Goal: Task Accomplishment & Management: Manage account settings

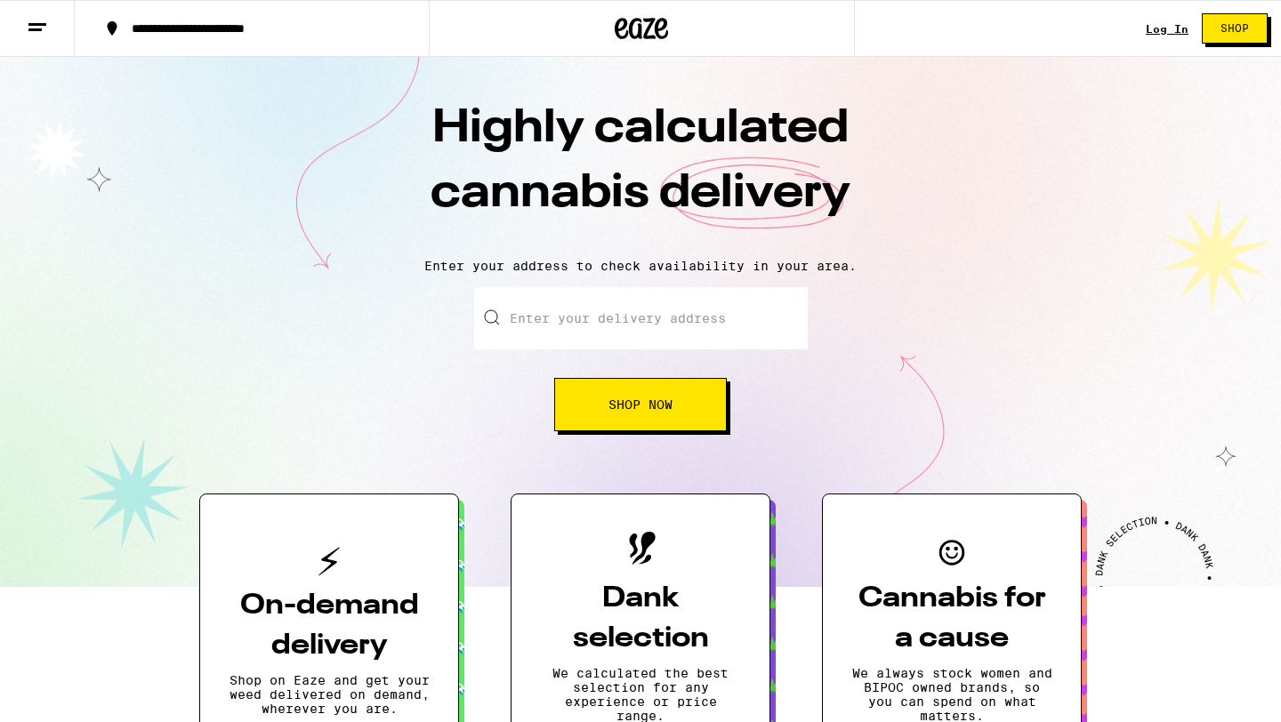
click at [625, 319] on input "Enter your delivery address" at bounding box center [641, 318] width 334 height 62
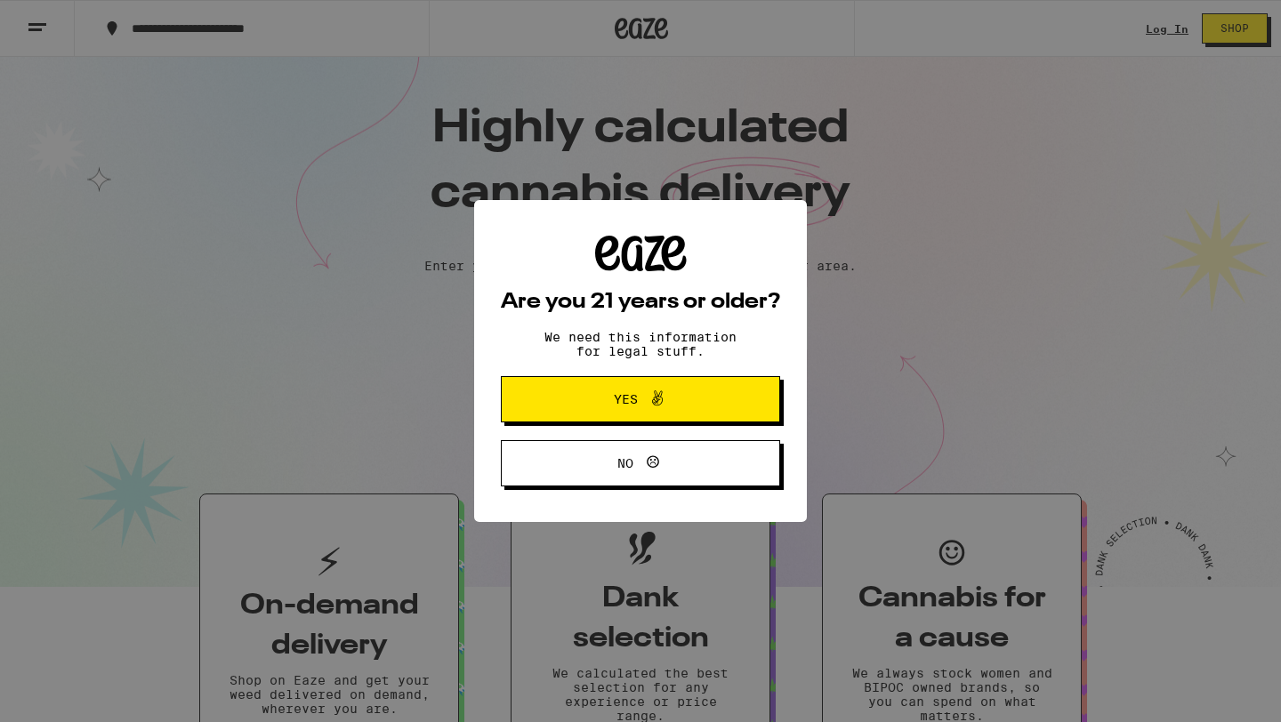
click at [638, 400] on span at bounding box center [653, 399] width 30 height 23
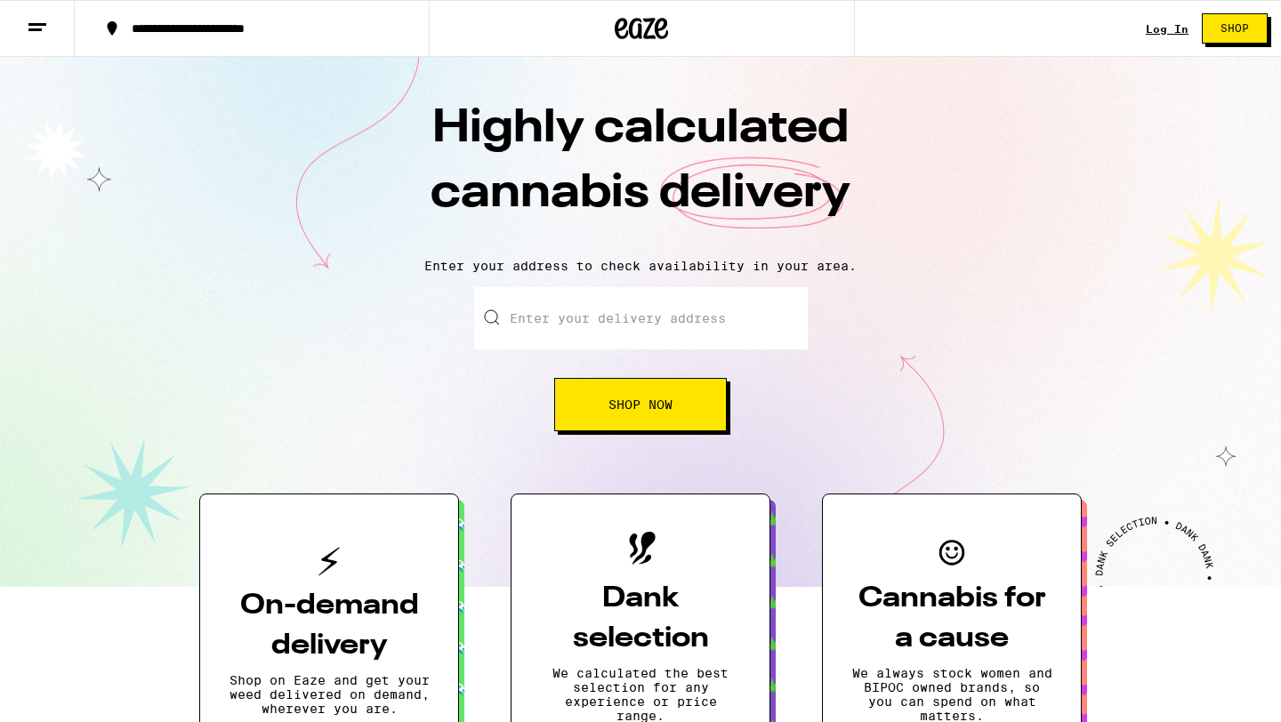
click at [631, 336] on input "Enter your delivery address" at bounding box center [641, 318] width 334 height 62
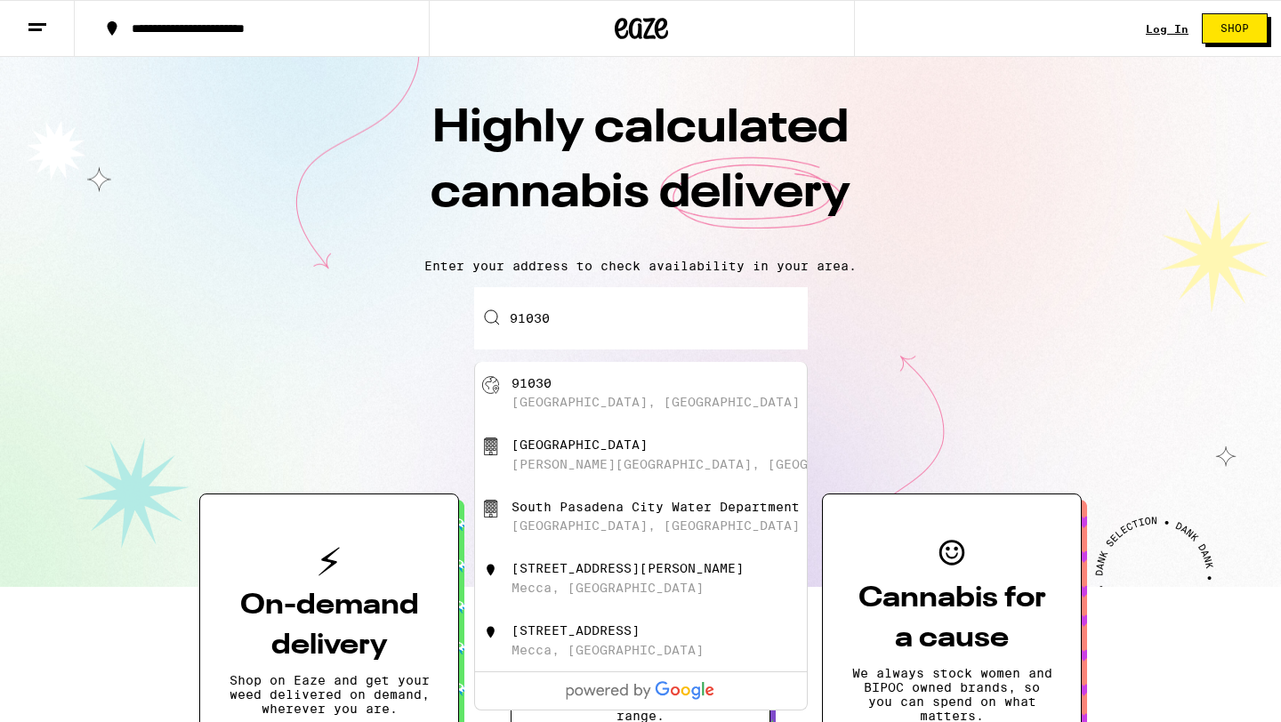
click at [618, 409] on div "South Pasadena, CA" at bounding box center [655, 402] width 288 height 14
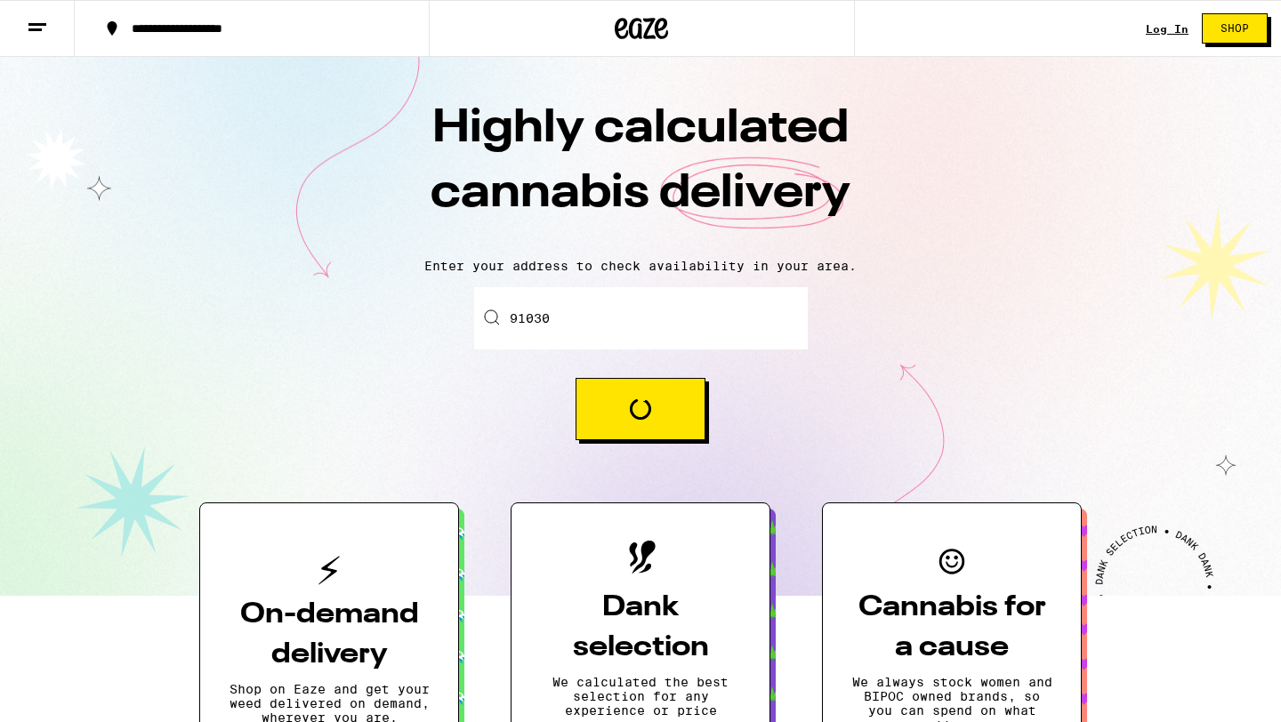
type input "South Pasadena, CA 91030"
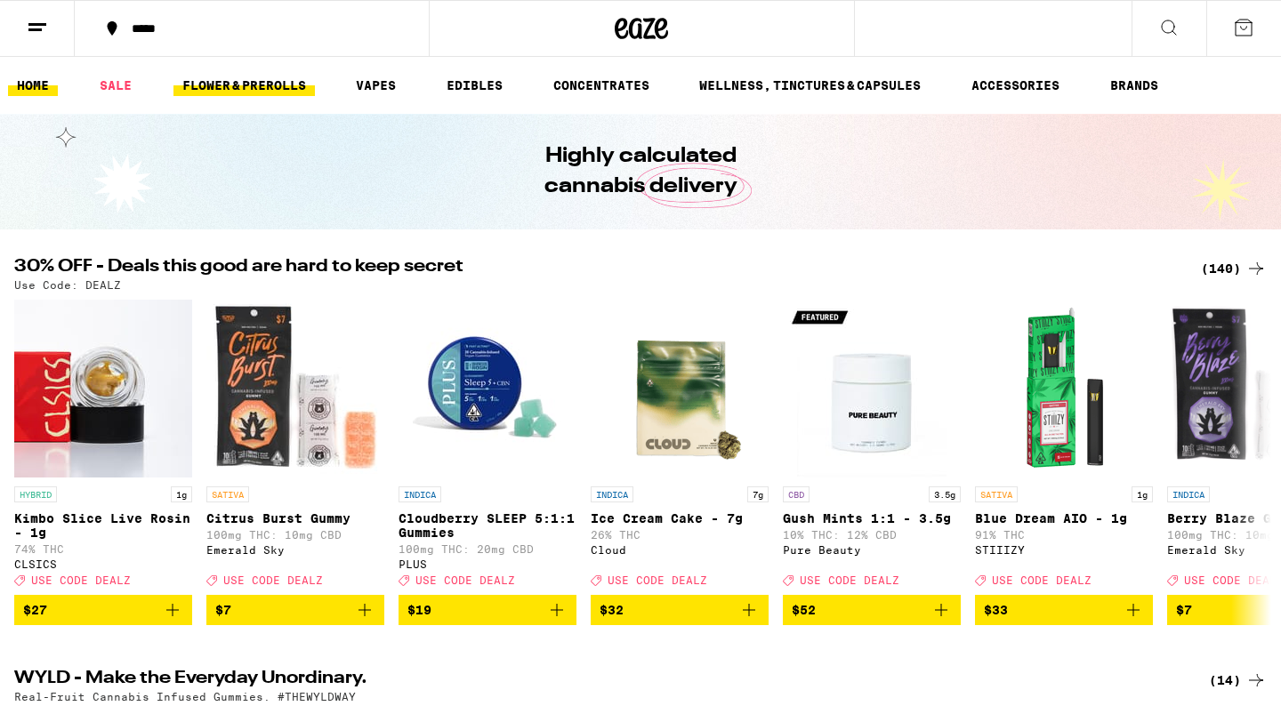
click at [276, 84] on link "FLOWER & PREROLLS" at bounding box center [243, 85] width 141 height 21
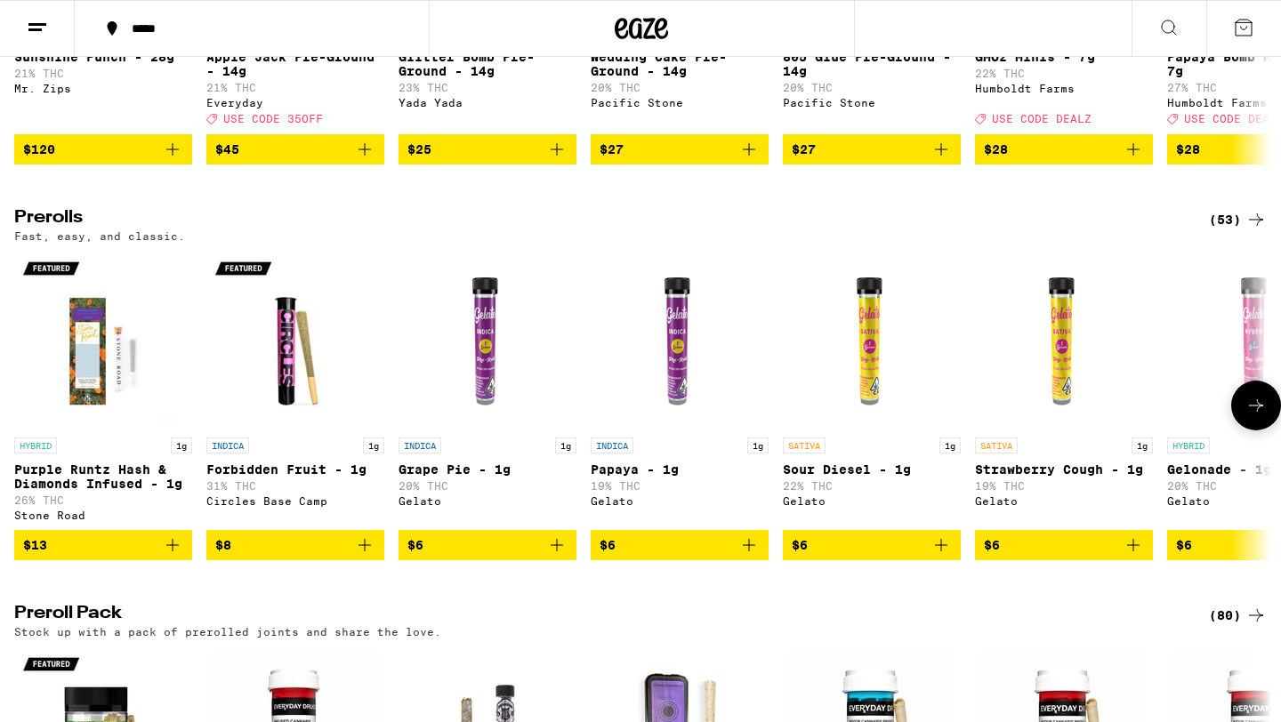
scroll to position [850, 0]
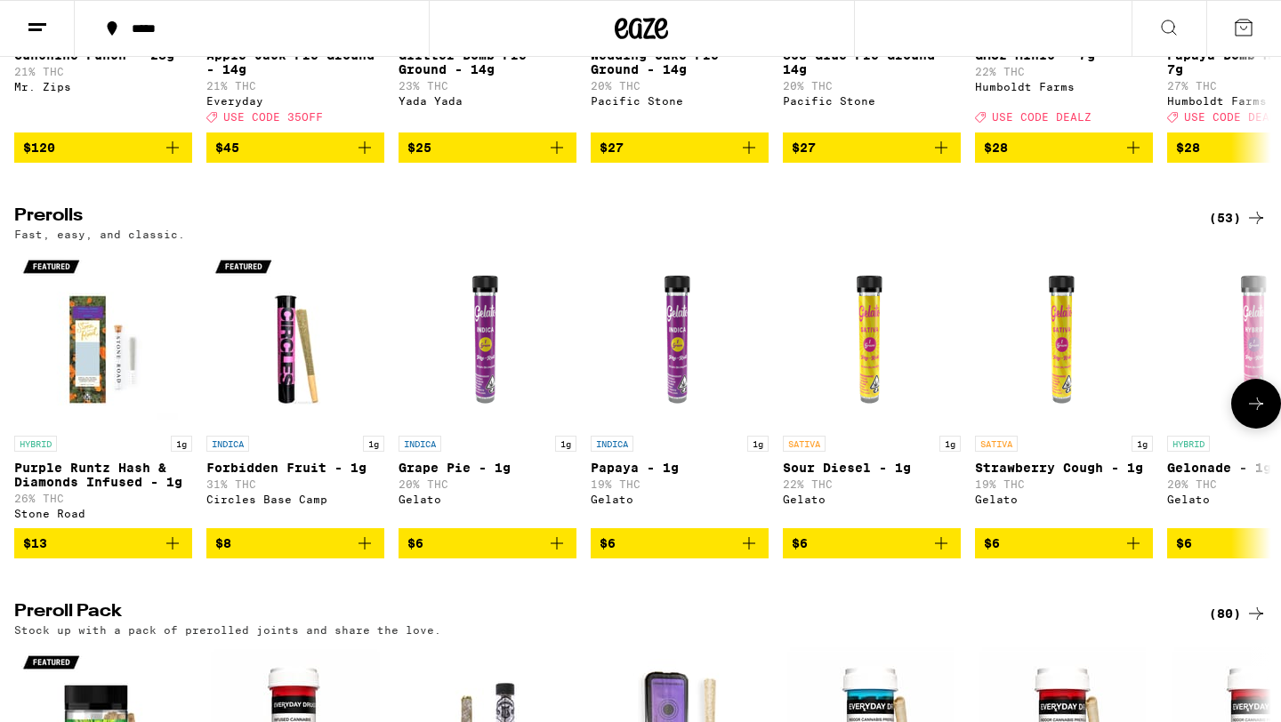
click at [1248, 414] on icon at bounding box center [1255, 403] width 21 height 21
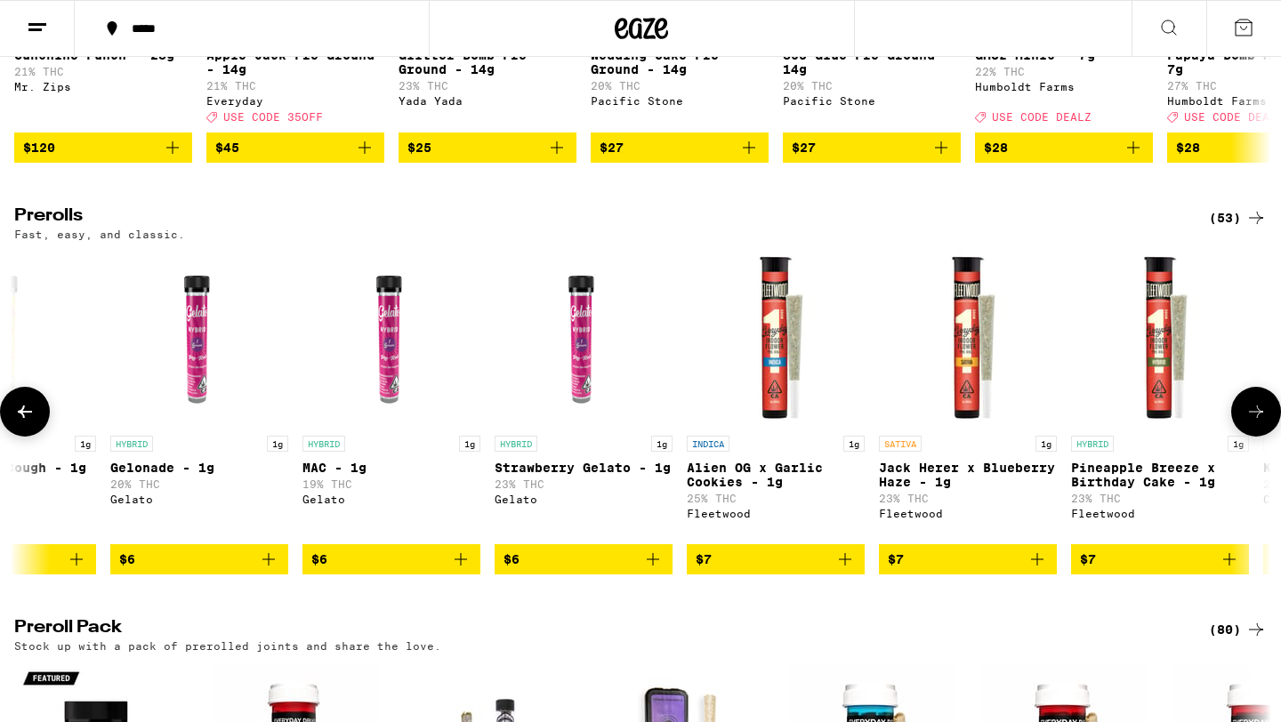
scroll to position [0, 1058]
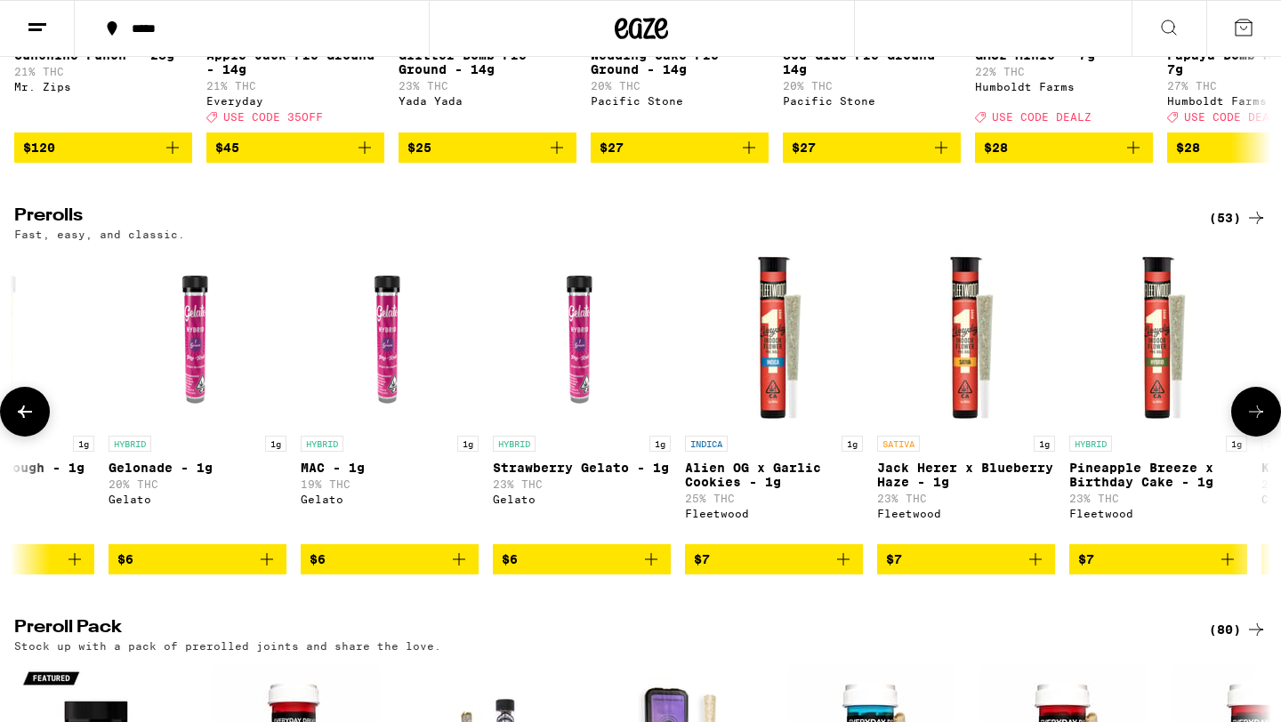
click at [1248, 422] on icon at bounding box center [1255, 411] width 21 height 21
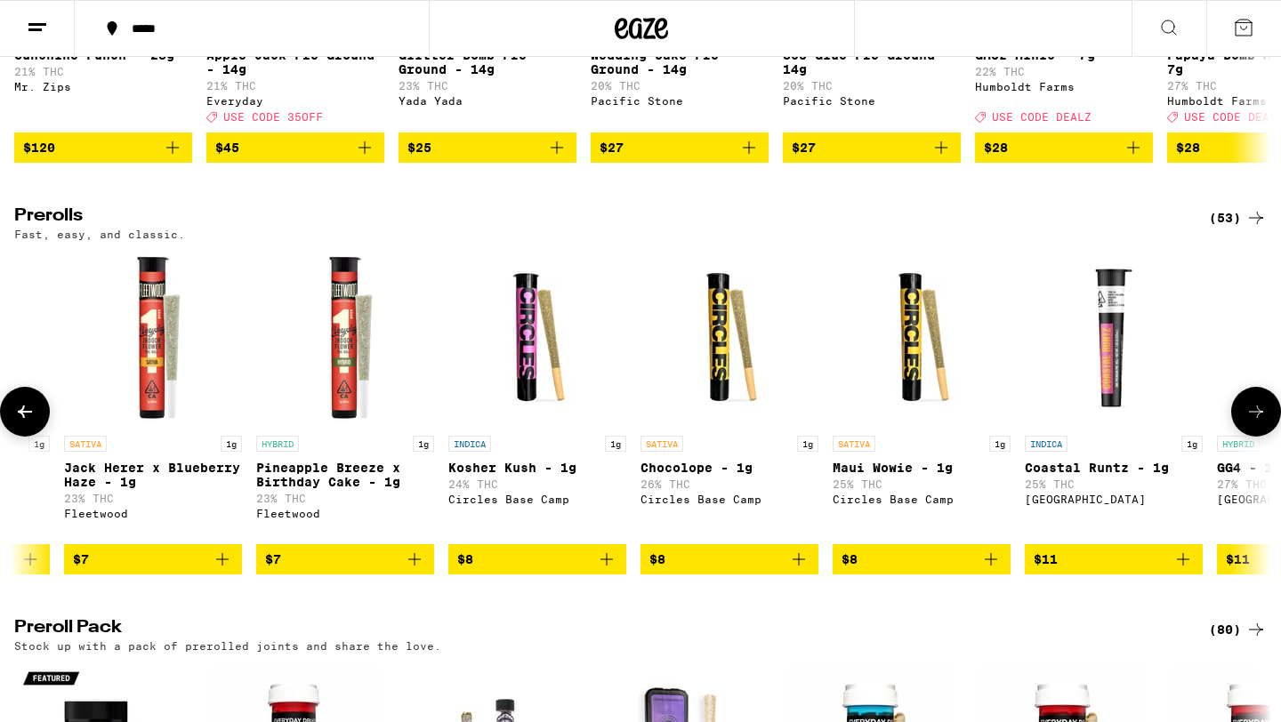
scroll to position [0, 2117]
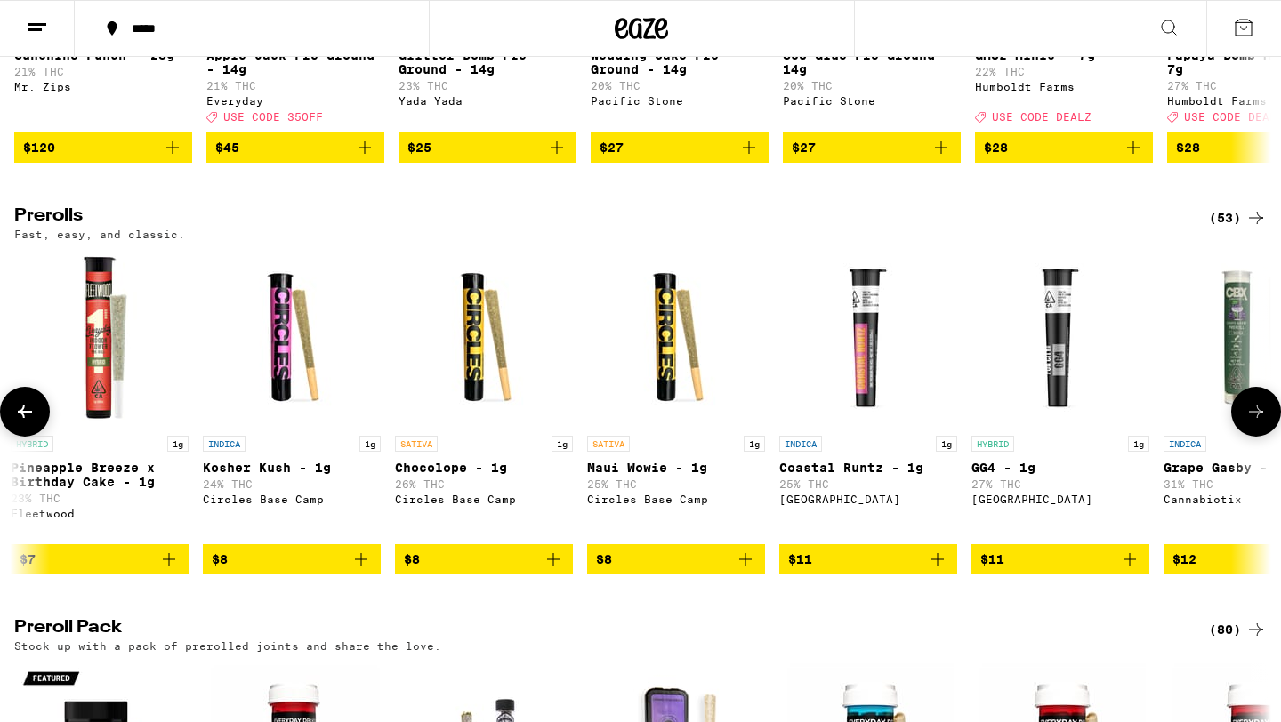
click at [1248, 422] on icon at bounding box center [1255, 411] width 21 height 21
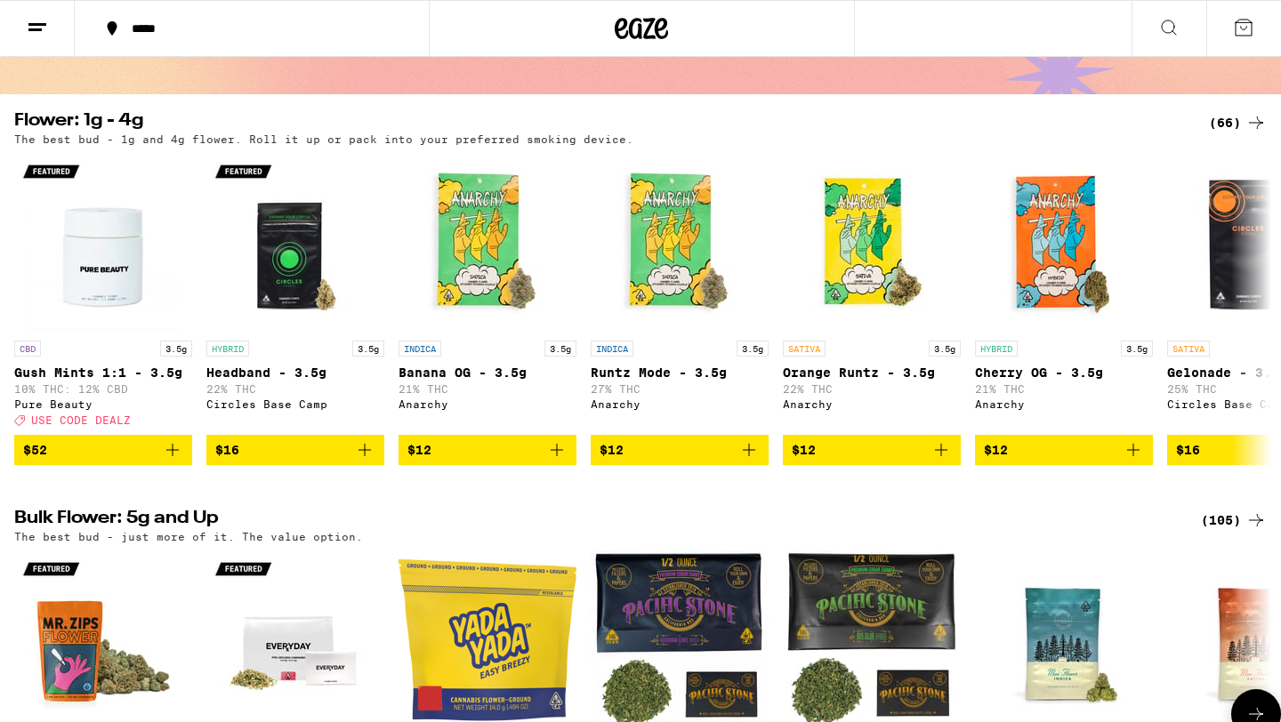
scroll to position [0, 0]
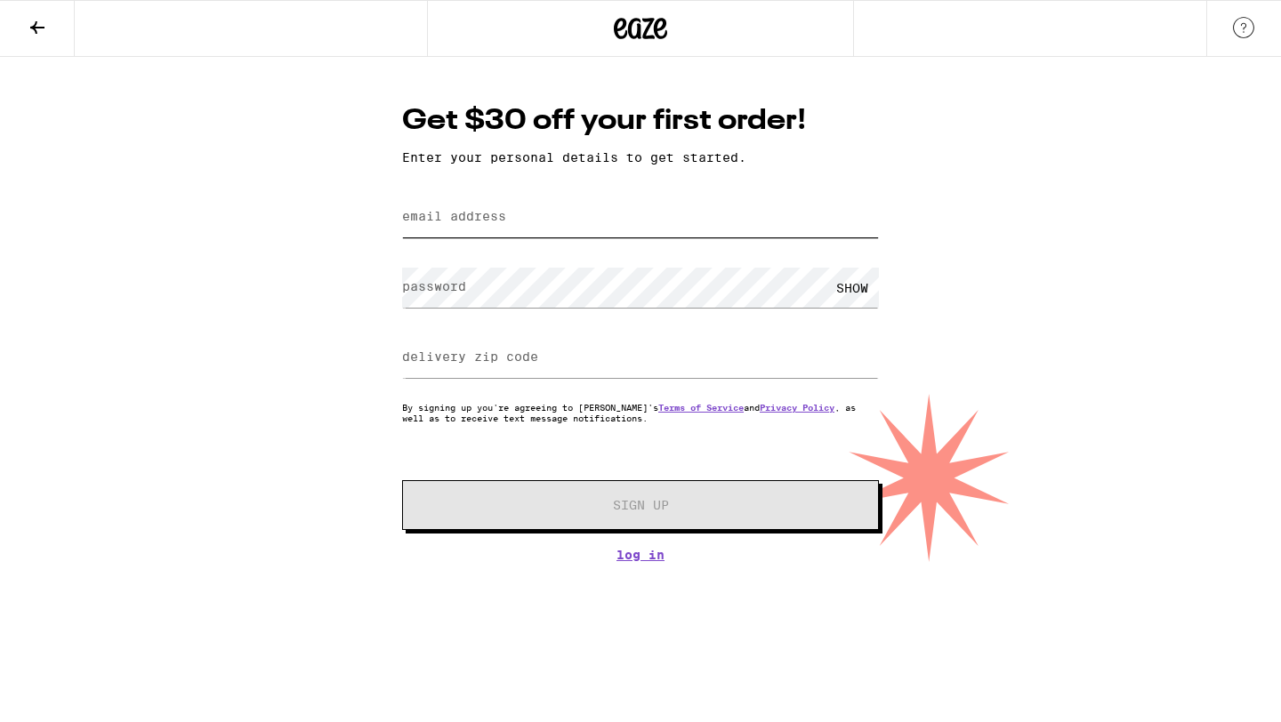
click at [638, 214] on input "email address" at bounding box center [640, 217] width 477 height 40
type input "pana.sbm@gmail.com"
click at [853, 289] on div "SHOW" at bounding box center [851, 288] width 53 height 40
click at [499, 363] on label "delivery zip code" at bounding box center [470, 357] width 136 height 14
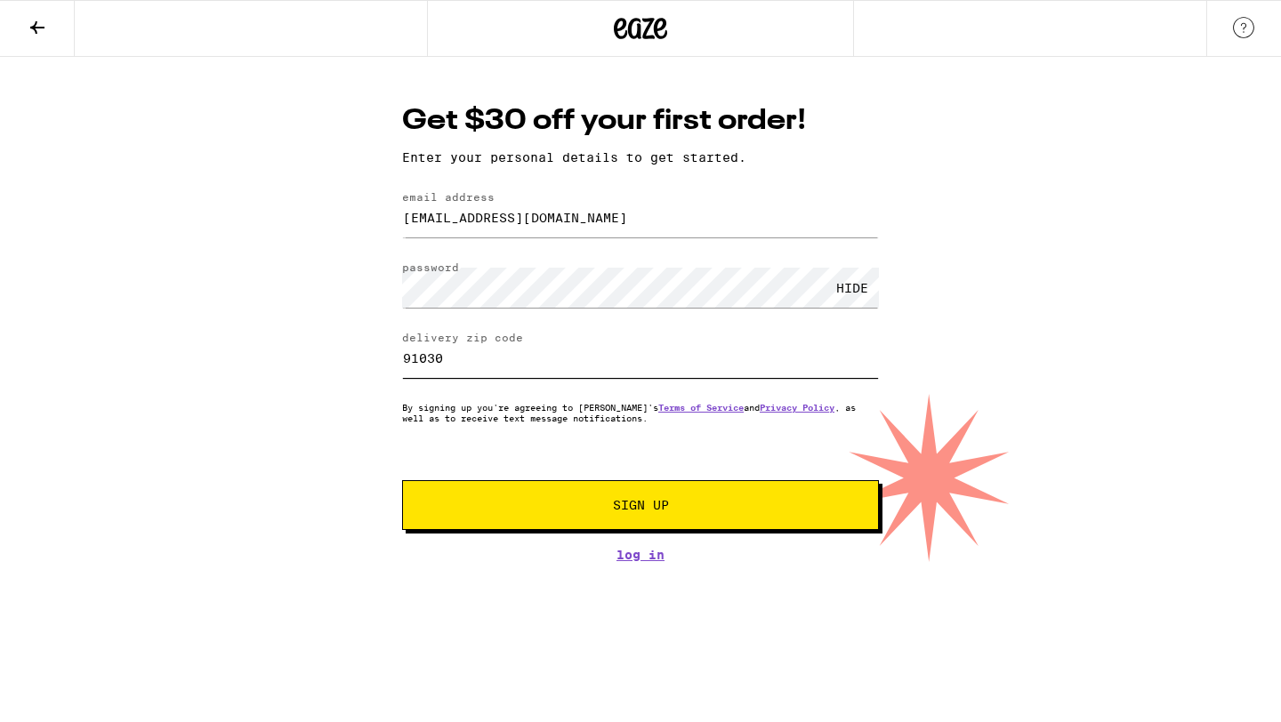
type input "91030"
click at [536, 511] on span "Sign Up" at bounding box center [640, 505] width 354 height 12
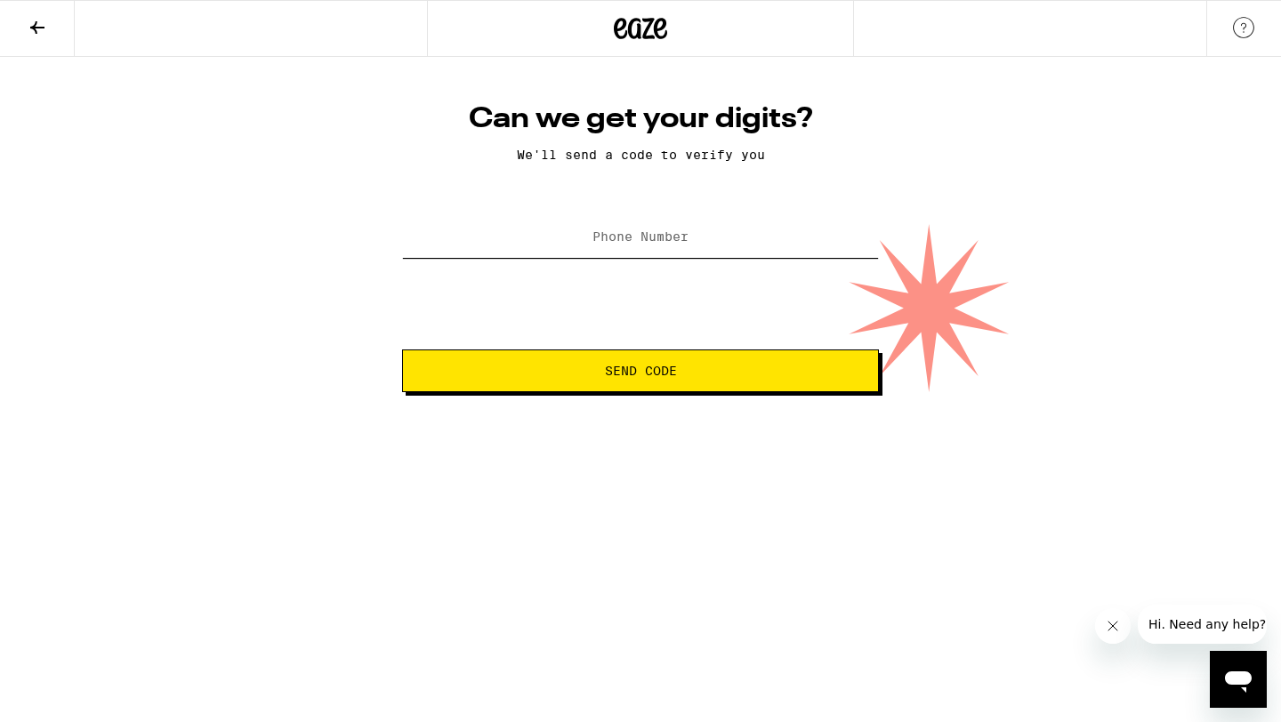
click at [693, 245] on input "Phone Number" at bounding box center [640, 238] width 477 height 40
type input "[PHONE_NUMBER]"
click at [663, 371] on span "Send Code" at bounding box center [641, 371] width 72 height 12
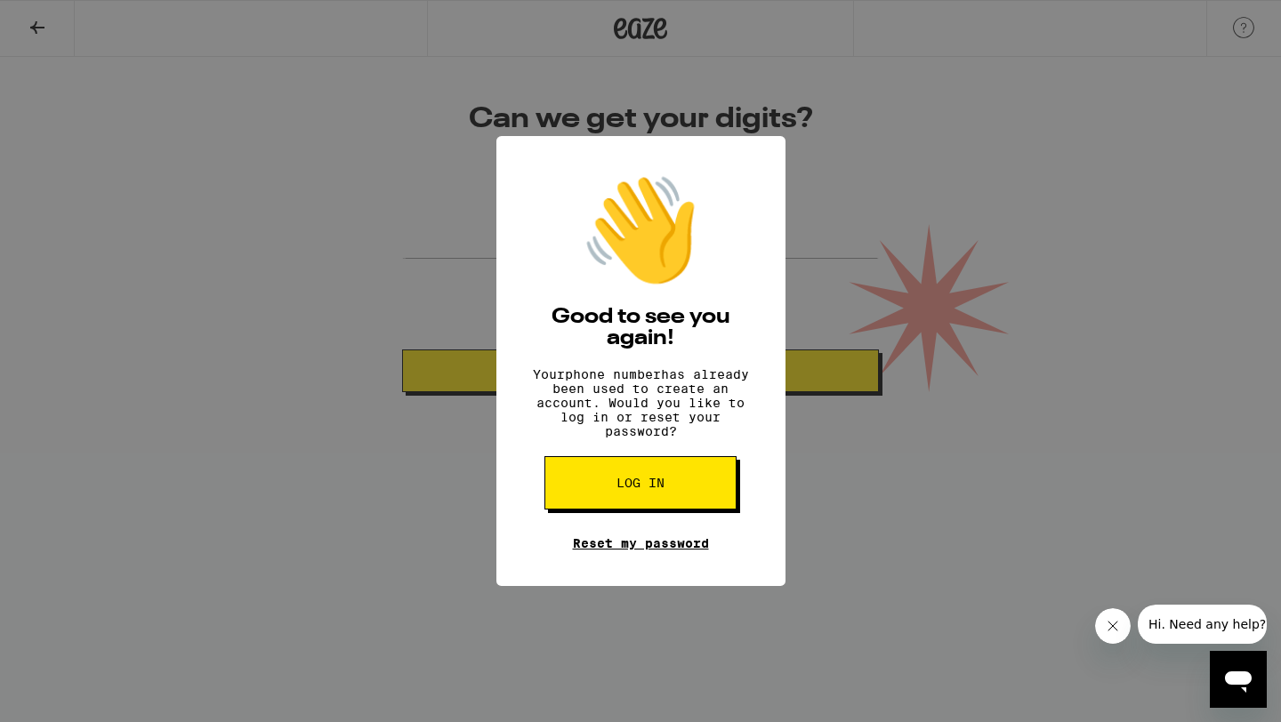
click at [629, 551] on link "Reset my password" at bounding box center [641, 543] width 136 height 14
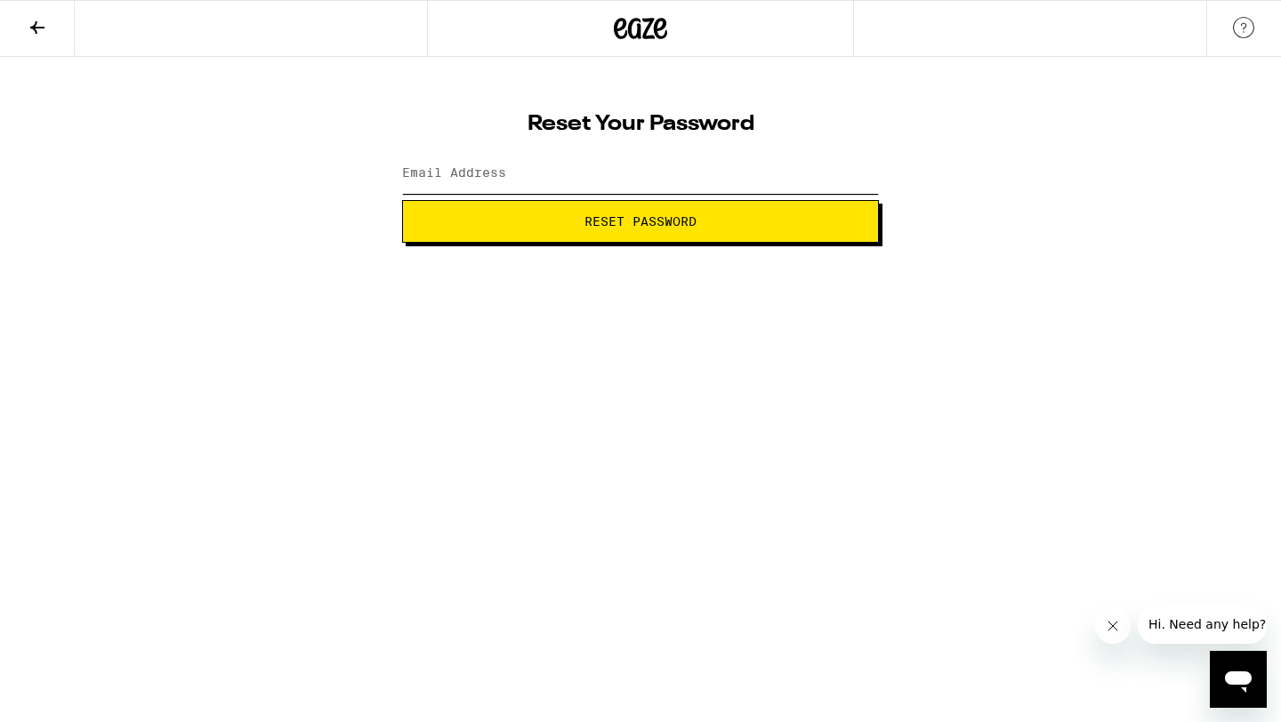
click at [581, 174] on input "Email Address" at bounding box center [640, 174] width 477 height 40
type input "[EMAIL_ADDRESS][DOMAIN_NAME]"
click at [576, 221] on span "Reset Password" at bounding box center [640, 221] width 446 height 12
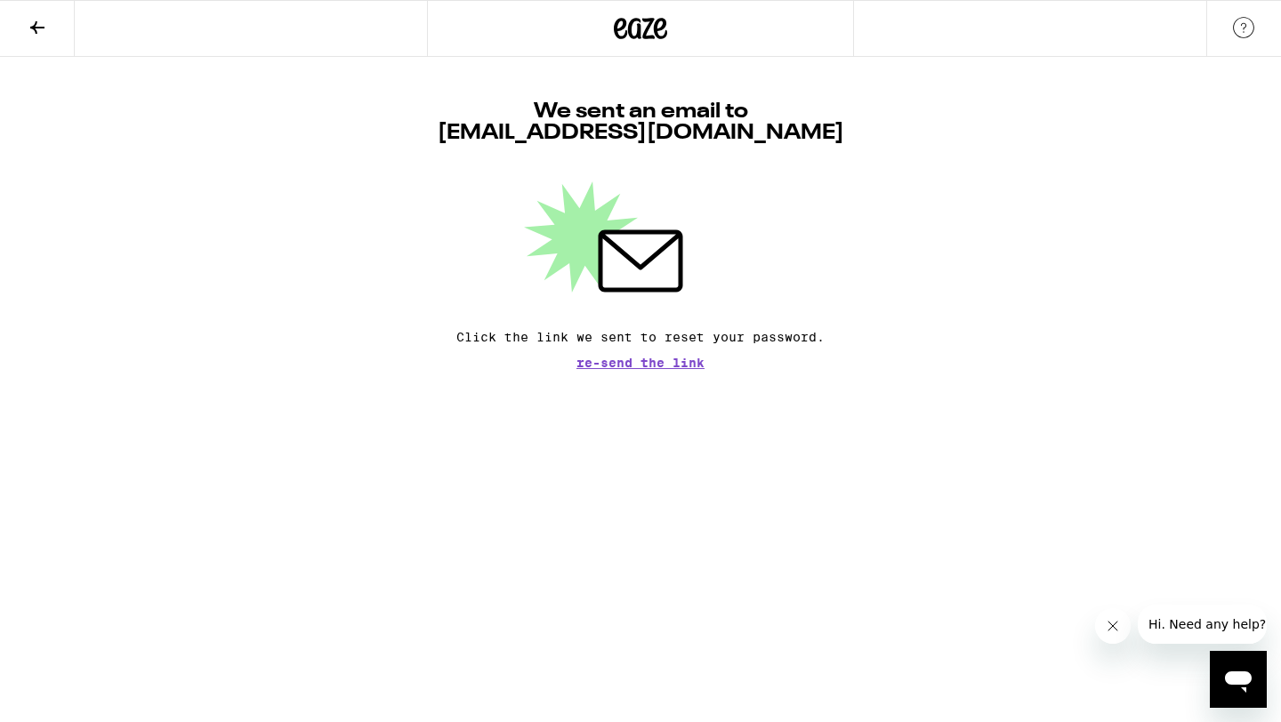
drag, startPoint x: 607, startPoint y: 360, endPoint x: 440, endPoint y: 134, distance: 280.5
click at [440, 134] on div "We sent an email to pana.sbm@gmail.com Click the link we sent to reset your pas…" at bounding box center [640, 235] width 477 height 268
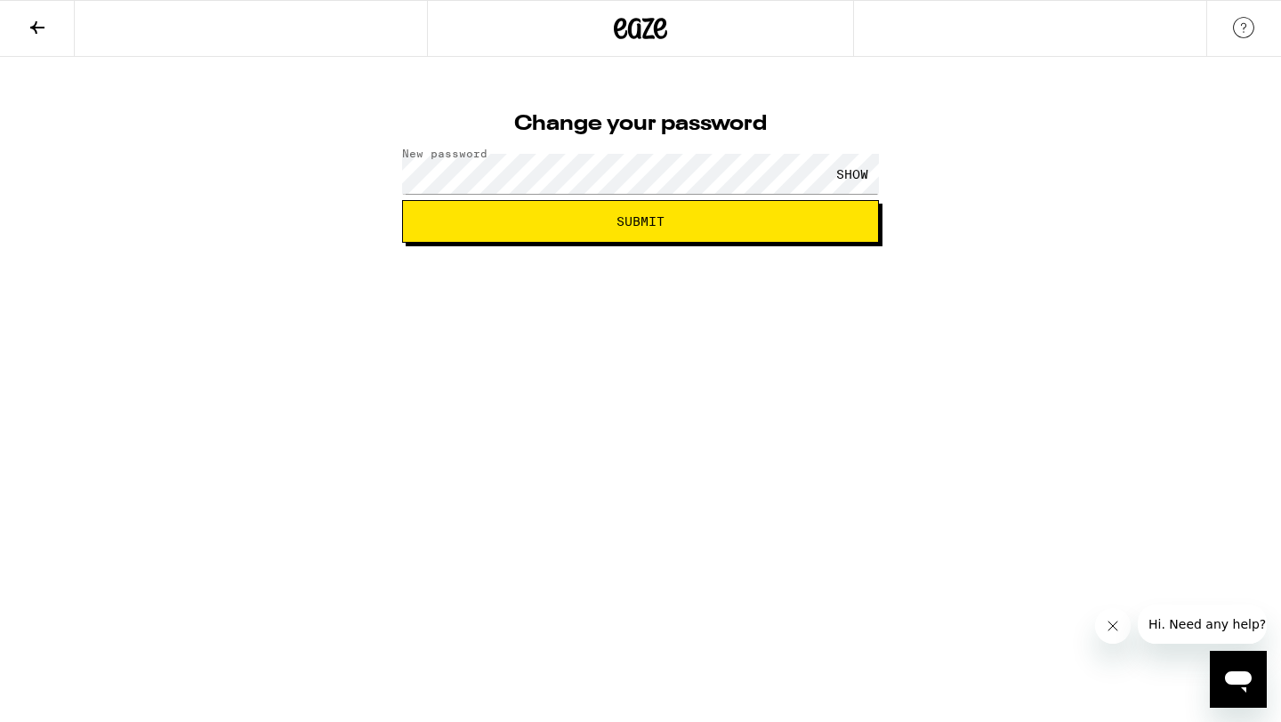
click at [840, 175] on div "SHOW" at bounding box center [851, 174] width 53 height 40
click at [717, 221] on span "Submit" at bounding box center [640, 221] width 446 height 12
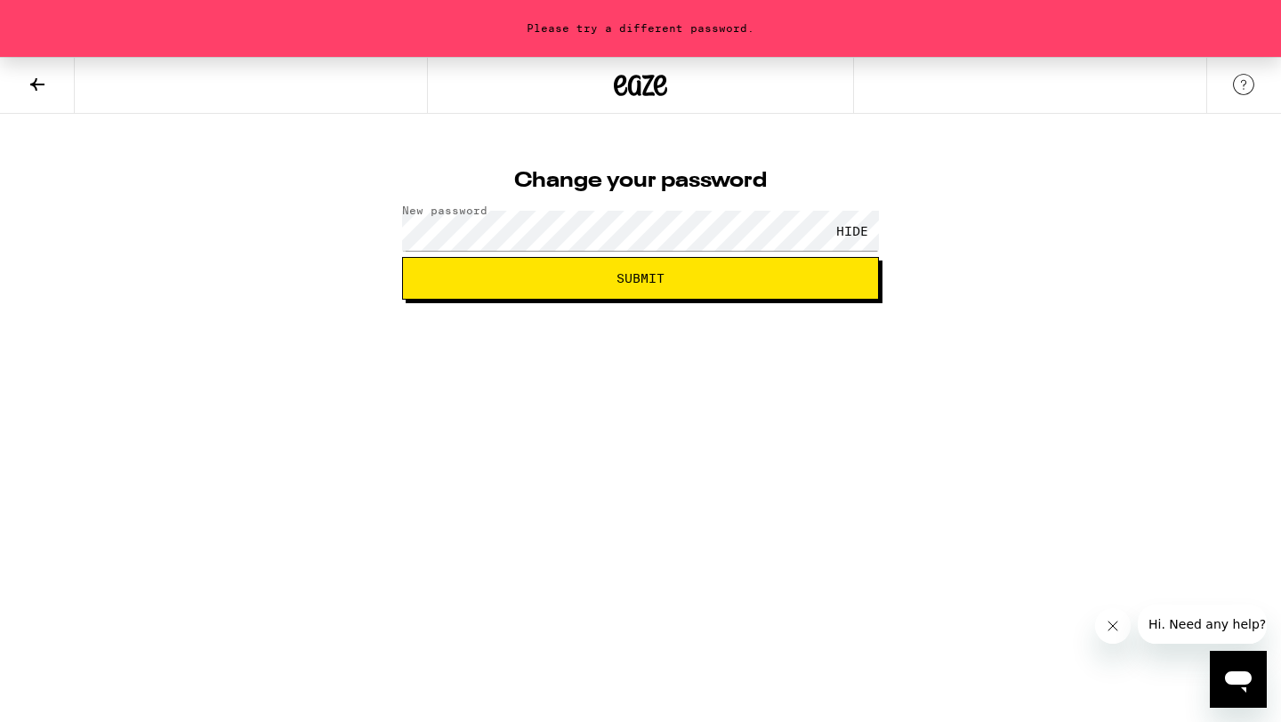
click at [400, 234] on div "Change your password New password HIDE Submit" at bounding box center [640, 228] width 512 height 141
click at [680, 282] on span "Submit" at bounding box center [640, 278] width 446 height 12
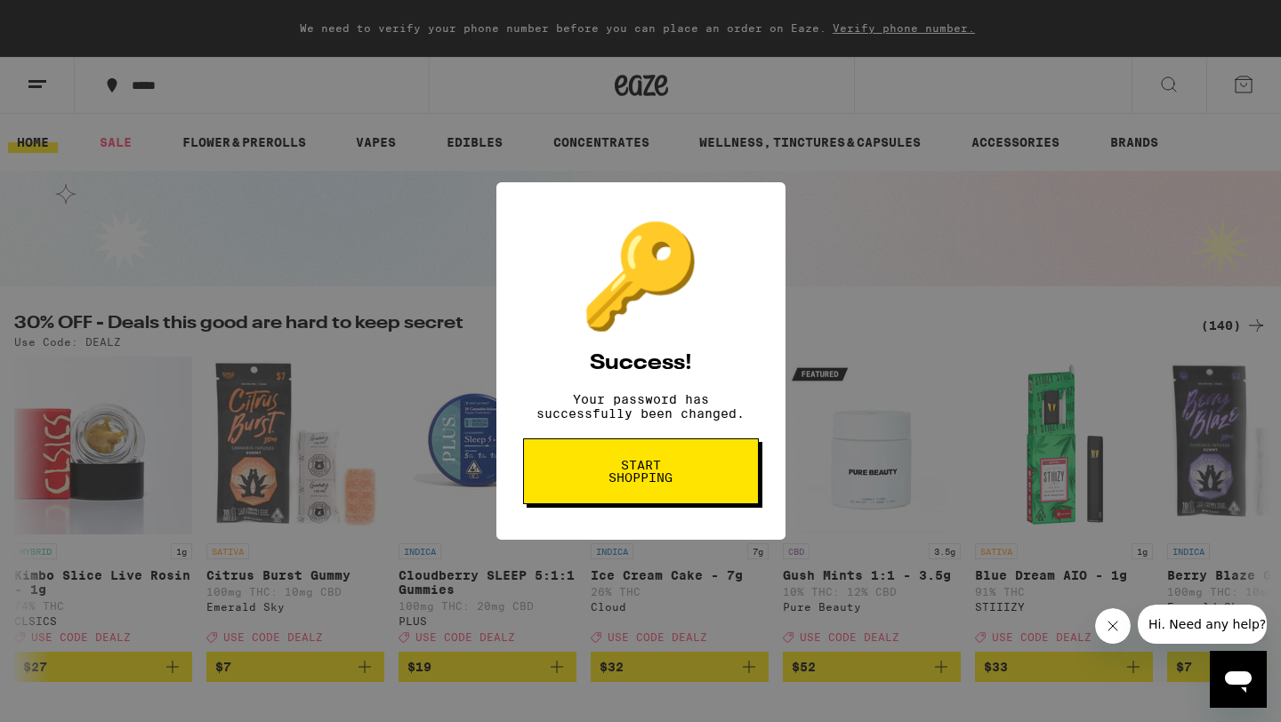
click at [662, 484] on span "Start shopping" at bounding box center [641, 471] width 92 height 25
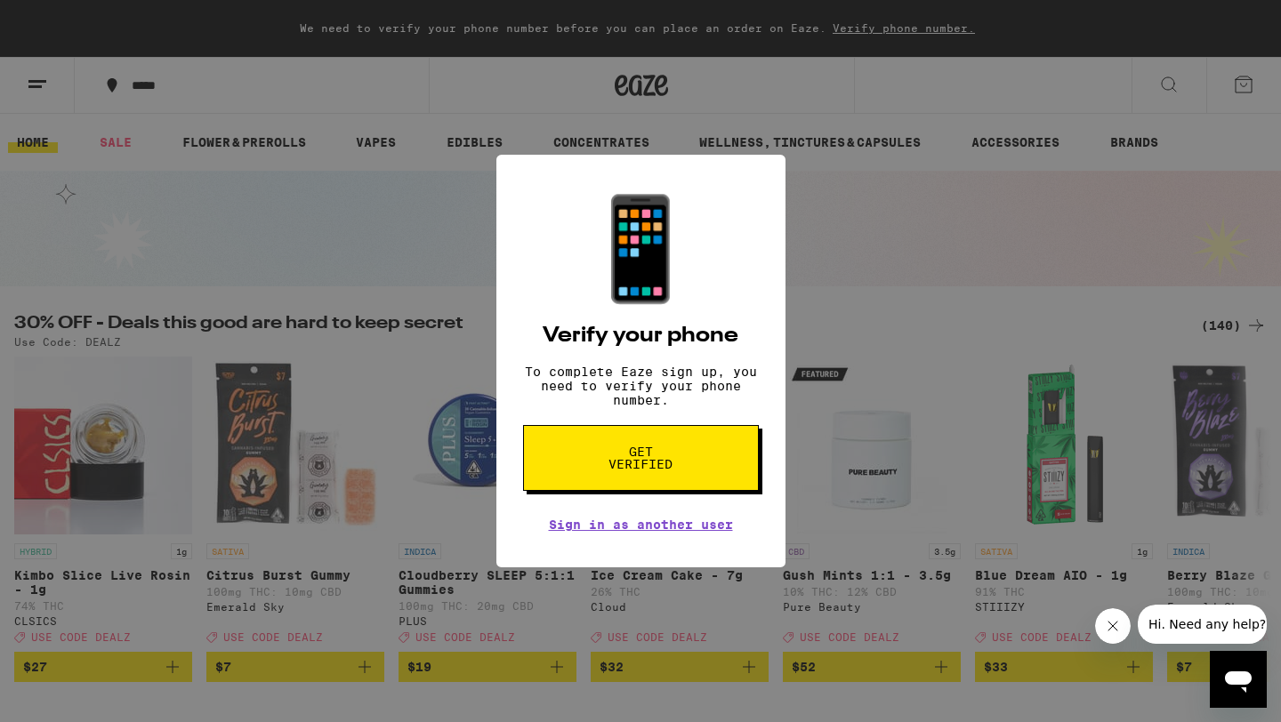
click at [664, 463] on span "Get verified" at bounding box center [641, 458] width 92 height 25
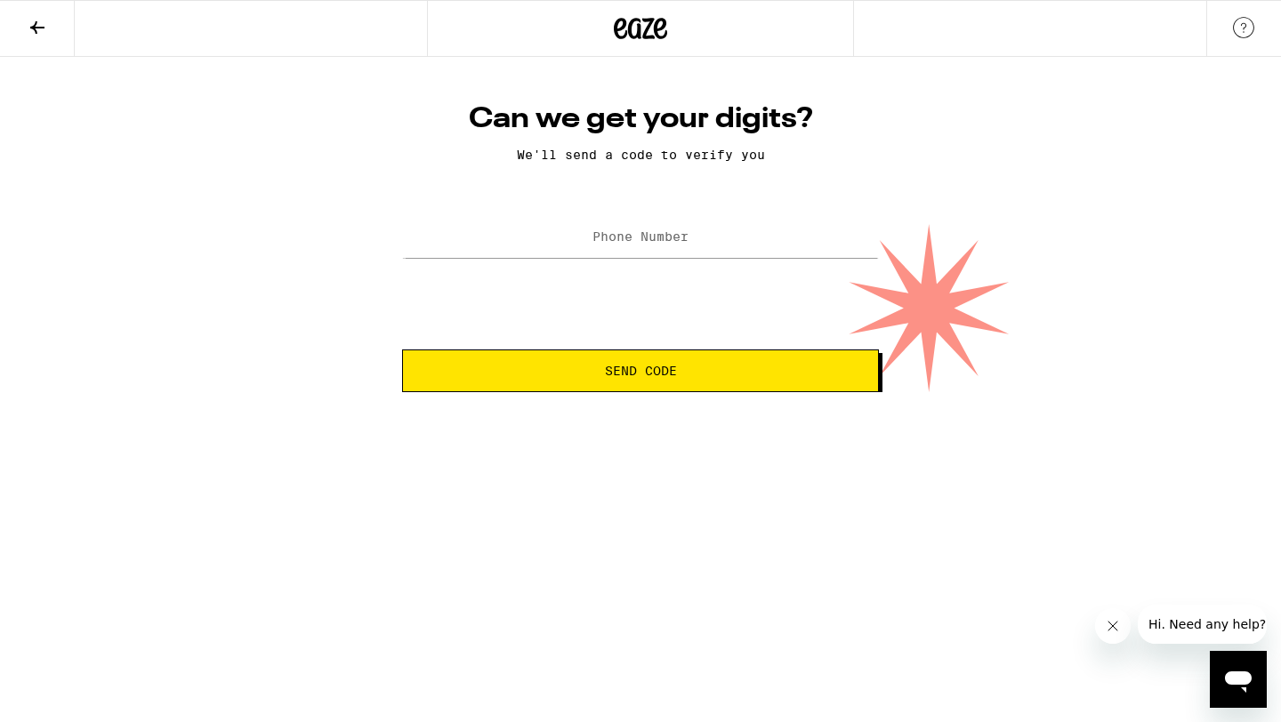
click at [653, 235] on label "Phone Number" at bounding box center [640, 236] width 96 height 14
type input "(626) 319-4305"
click at [631, 392] on html "Can we get your digits? We'll send a code to verify you Phone Number (626) 319-…" at bounding box center [640, 196] width 1281 height 392
click at [640, 382] on button "Send Code" at bounding box center [640, 371] width 477 height 43
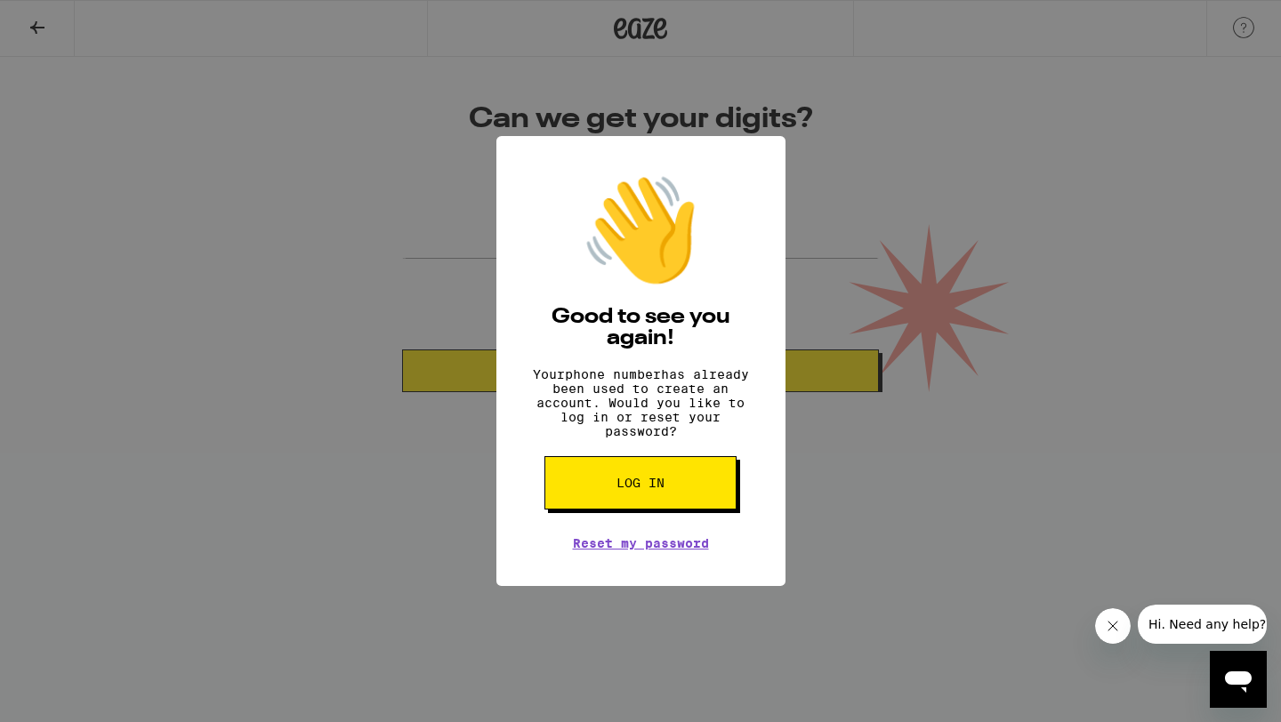
click at [656, 489] on span "Log in" at bounding box center [640, 483] width 48 height 12
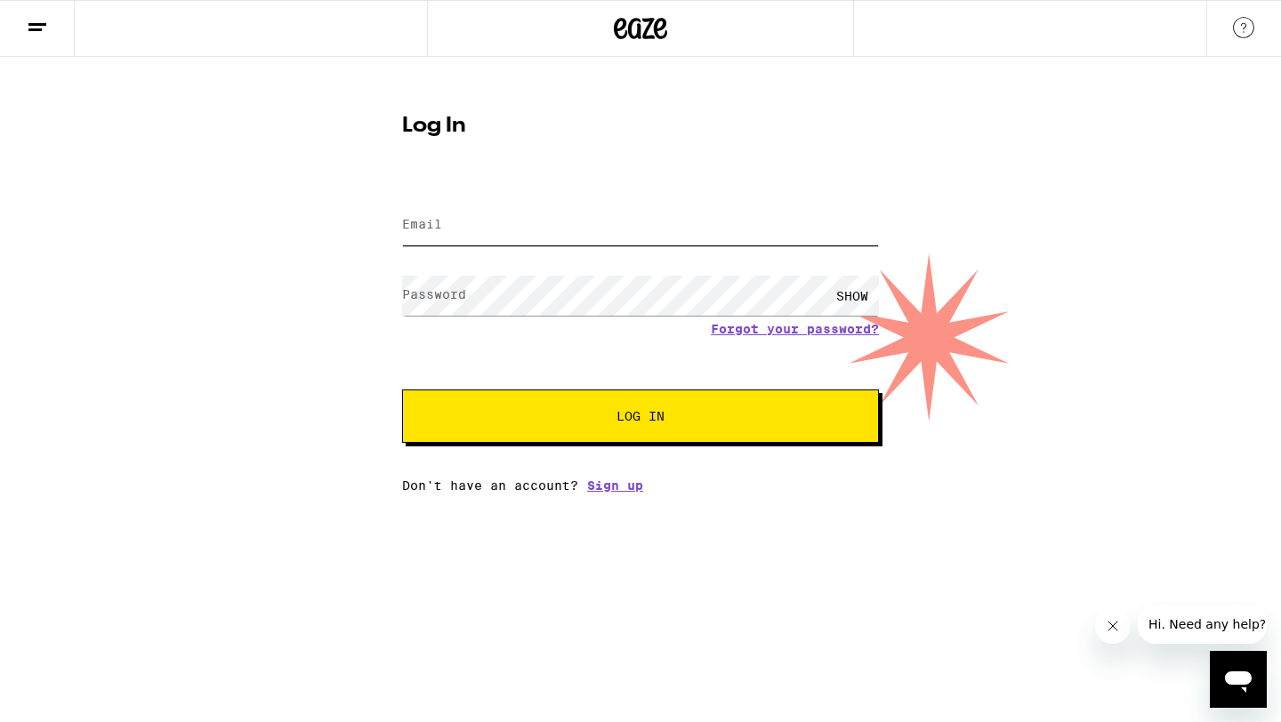
type input "pana.sbm@gmail.com"
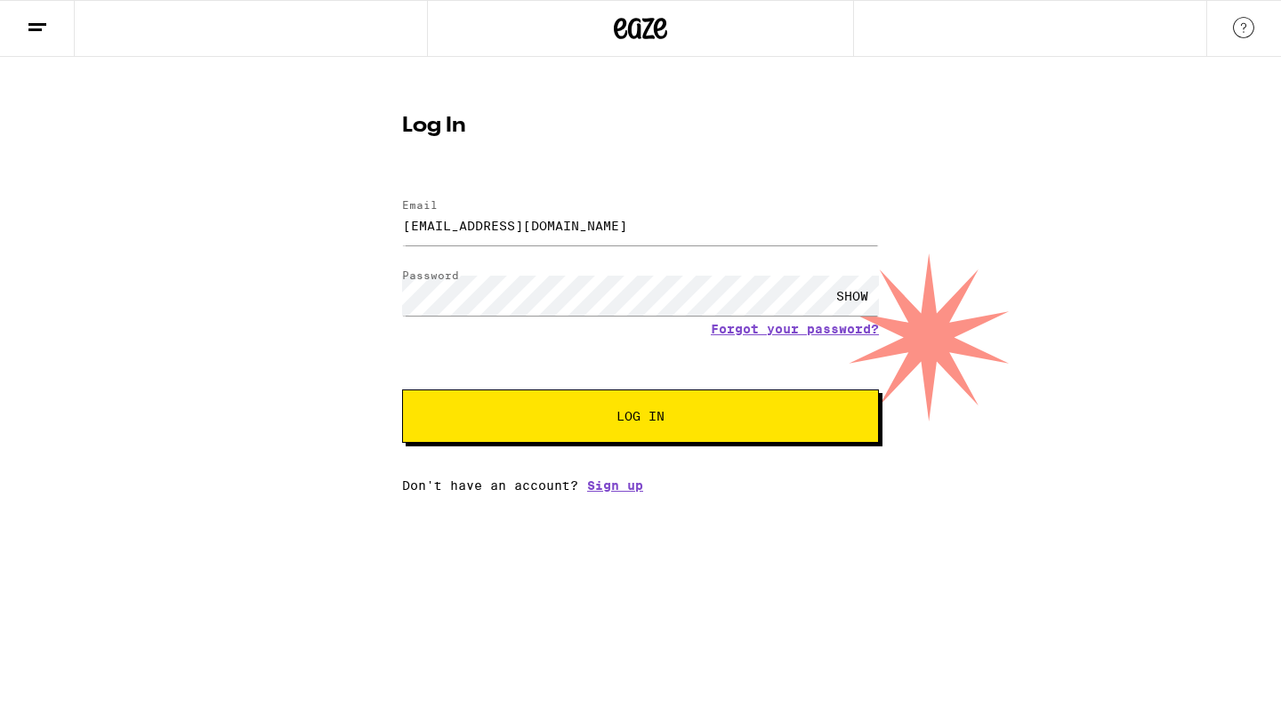
click at [853, 293] on div "SHOW" at bounding box center [851, 296] width 53 height 40
click at [854, 294] on div "HIDE" at bounding box center [851, 296] width 53 height 40
click at [602, 410] on button "Log In" at bounding box center [640, 416] width 477 height 53
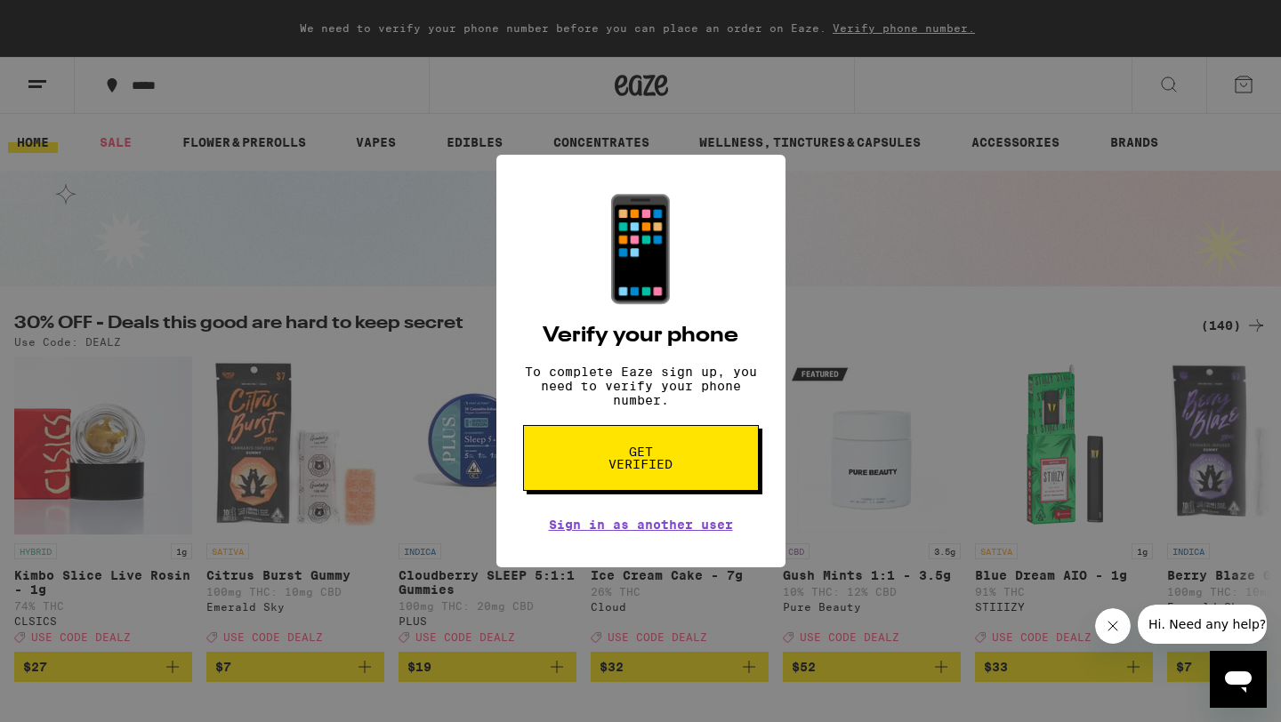
click at [671, 468] on span "Get verified" at bounding box center [641, 458] width 92 height 25
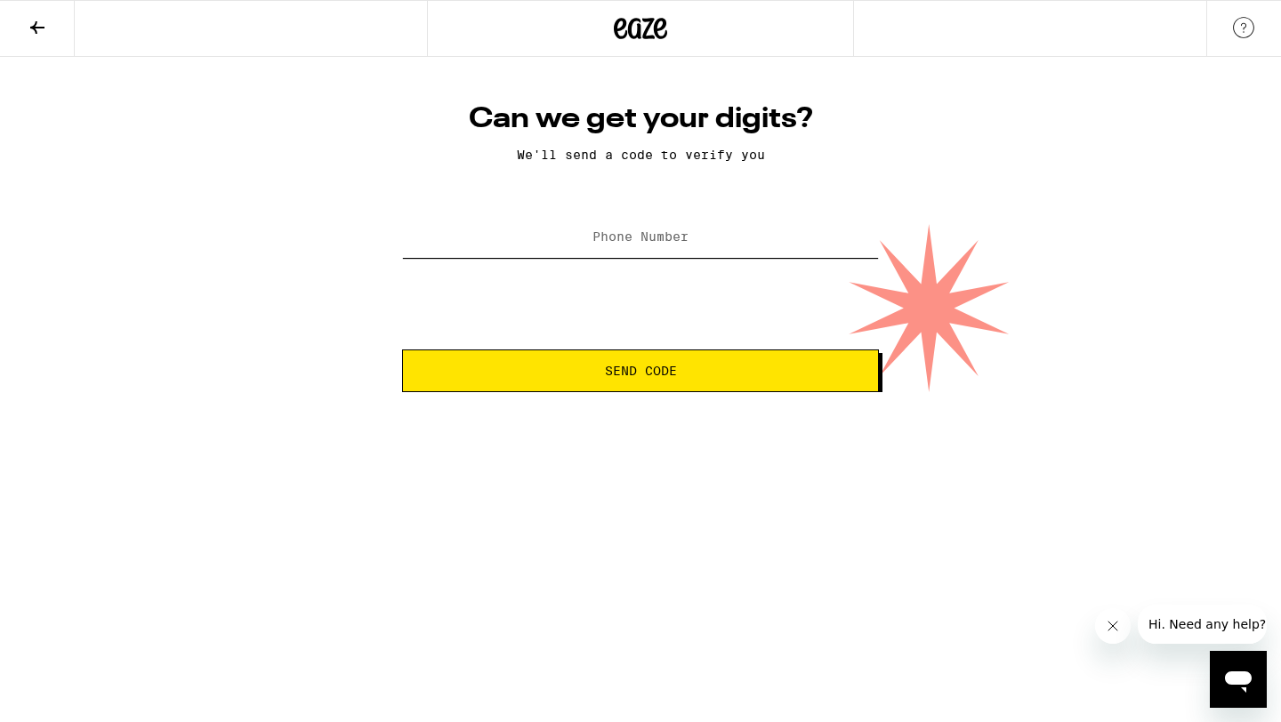
click at [700, 238] on input "Phone Number" at bounding box center [640, 238] width 477 height 40
type input "[PHONE_NUMBER]"
click at [587, 369] on span "Send Code" at bounding box center [640, 371] width 446 height 12
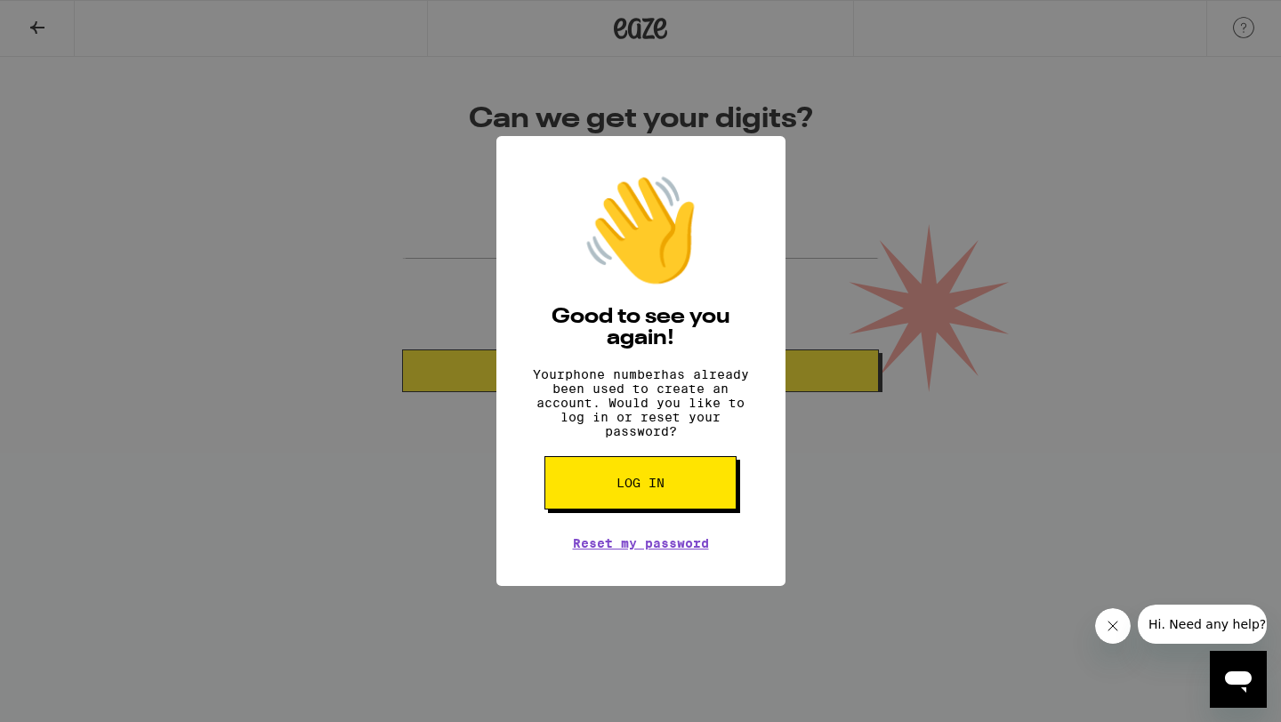
click at [621, 505] on button "Log in" at bounding box center [640, 482] width 192 height 53
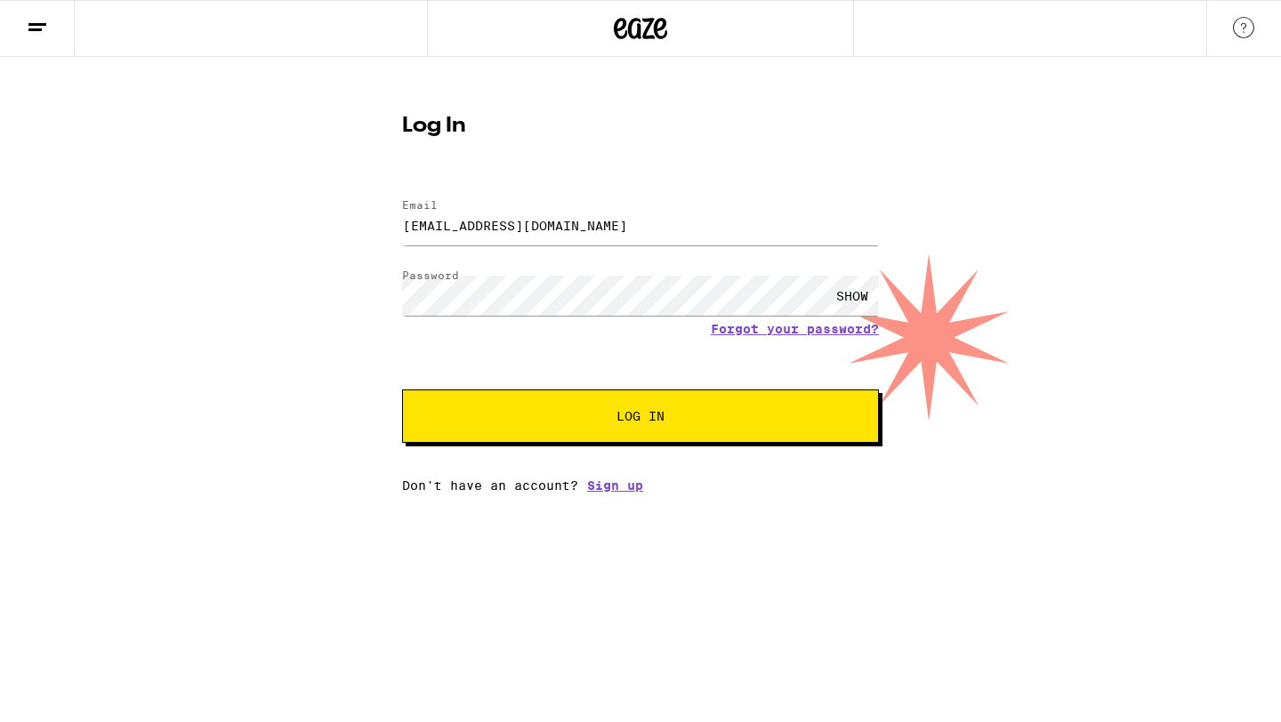
click at [647, 429] on button "Log In" at bounding box center [640, 416] width 477 height 53
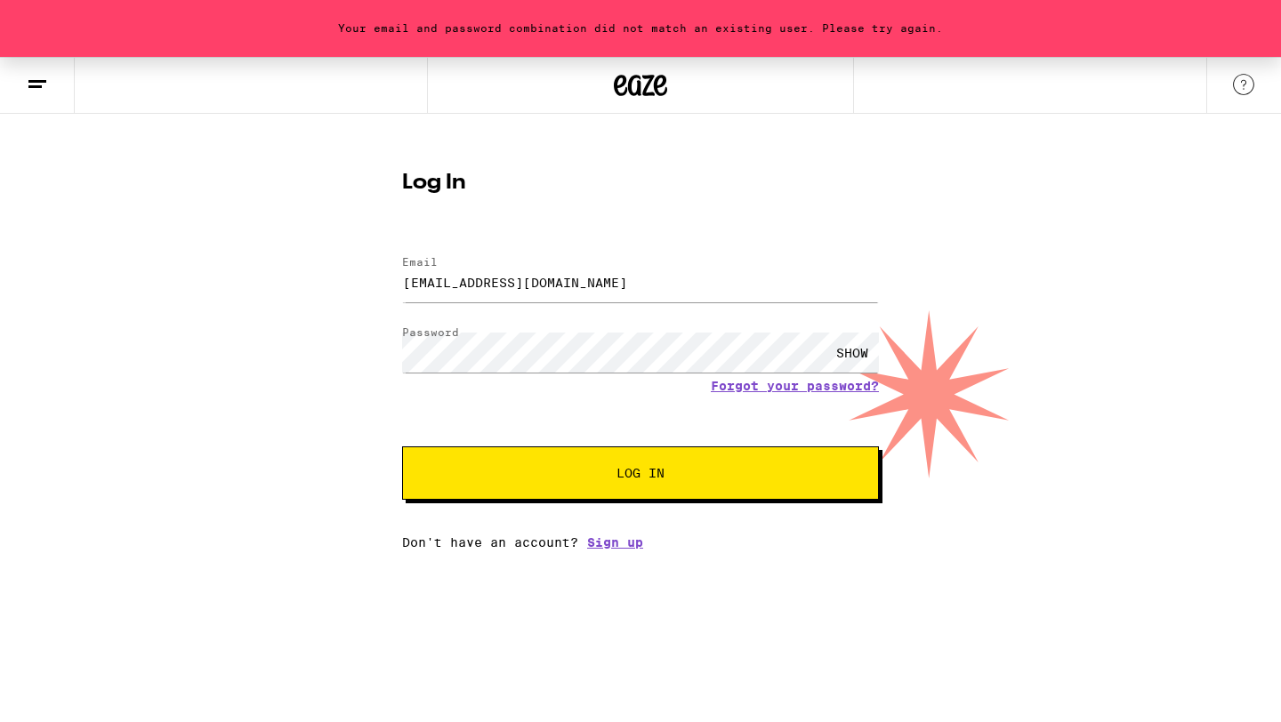
click at [848, 361] on div "SHOW" at bounding box center [851, 353] width 53 height 40
click at [848, 361] on div "HIDE" at bounding box center [851, 353] width 53 height 40
click at [840, 344] on div "SHOW" at bounding box center [851, 353] width 53 height 40
click at [695, 477] on span "Log In" at bounding box center [640, 473] width 333 height 12
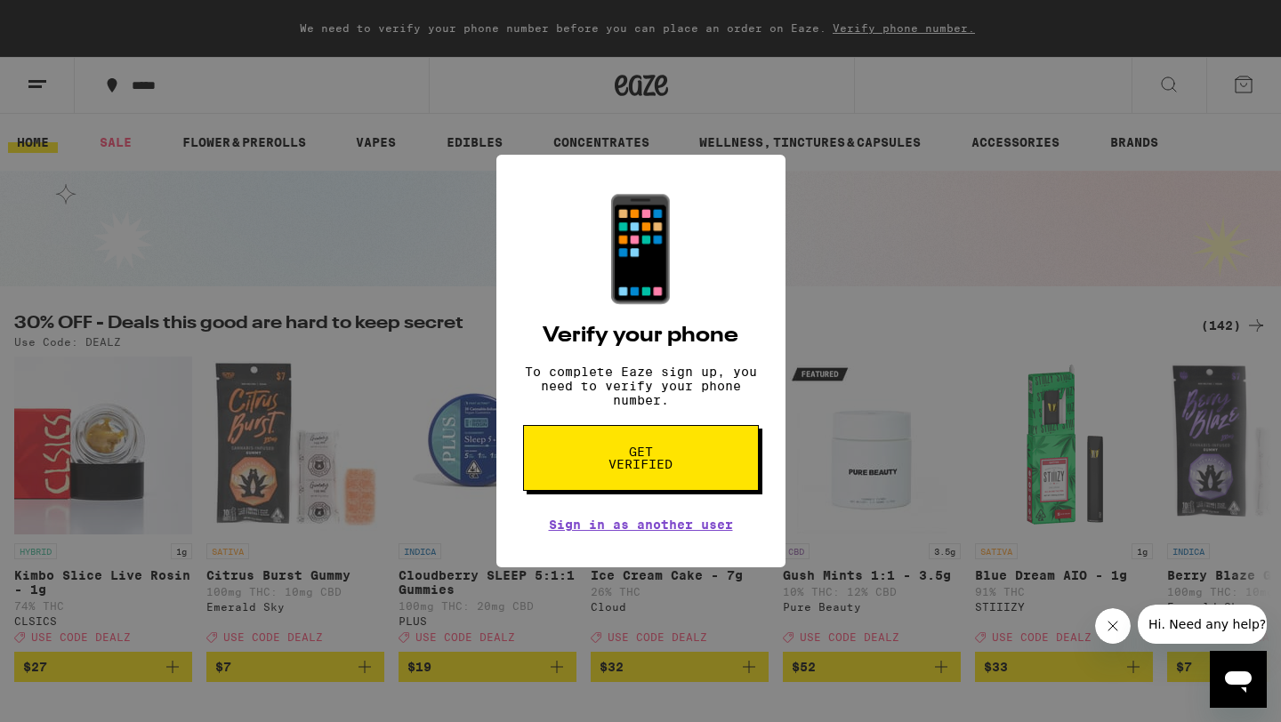
click at [763, 216] on div "📱 Verify your phone To complete Eaze sign up, you need to verify your phone num…" at bounding box center [640, 361] width 289 height 413
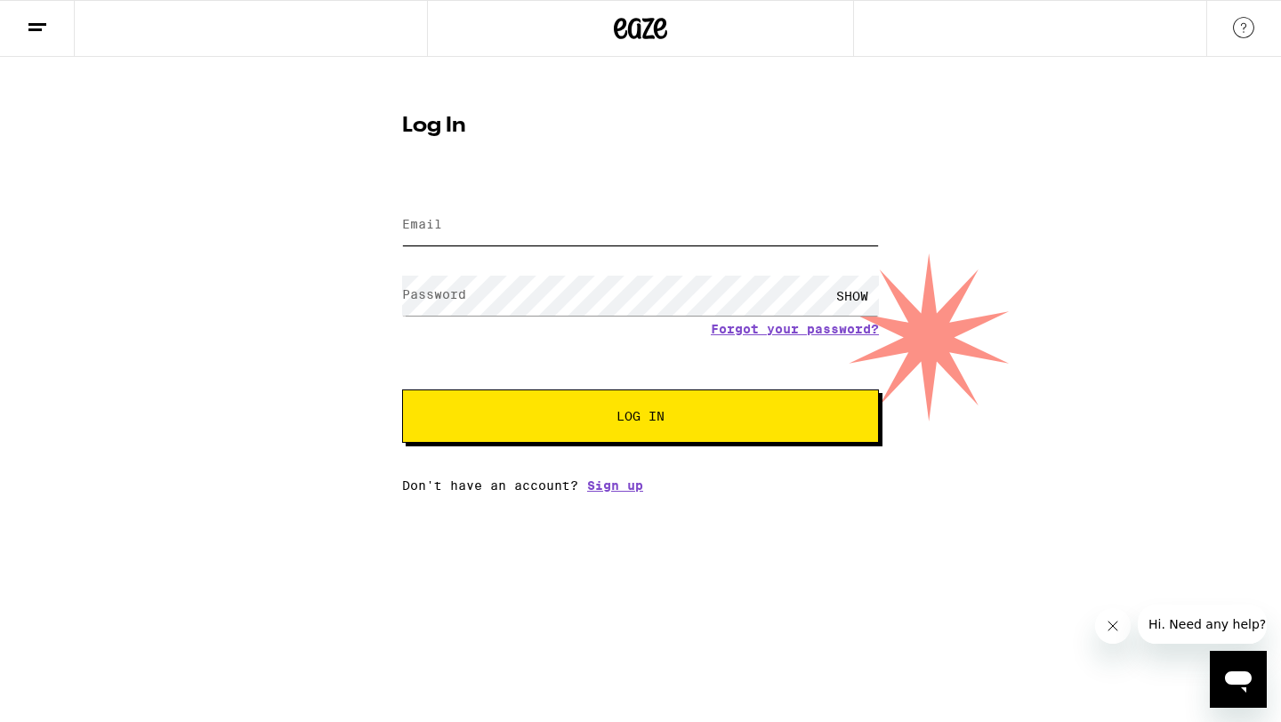
type input "pana.sbm@gmail.com"
click at [568, 228] on input "pana.sbm@gmail.com" at bounding box center [640, 225] width 477 height 40
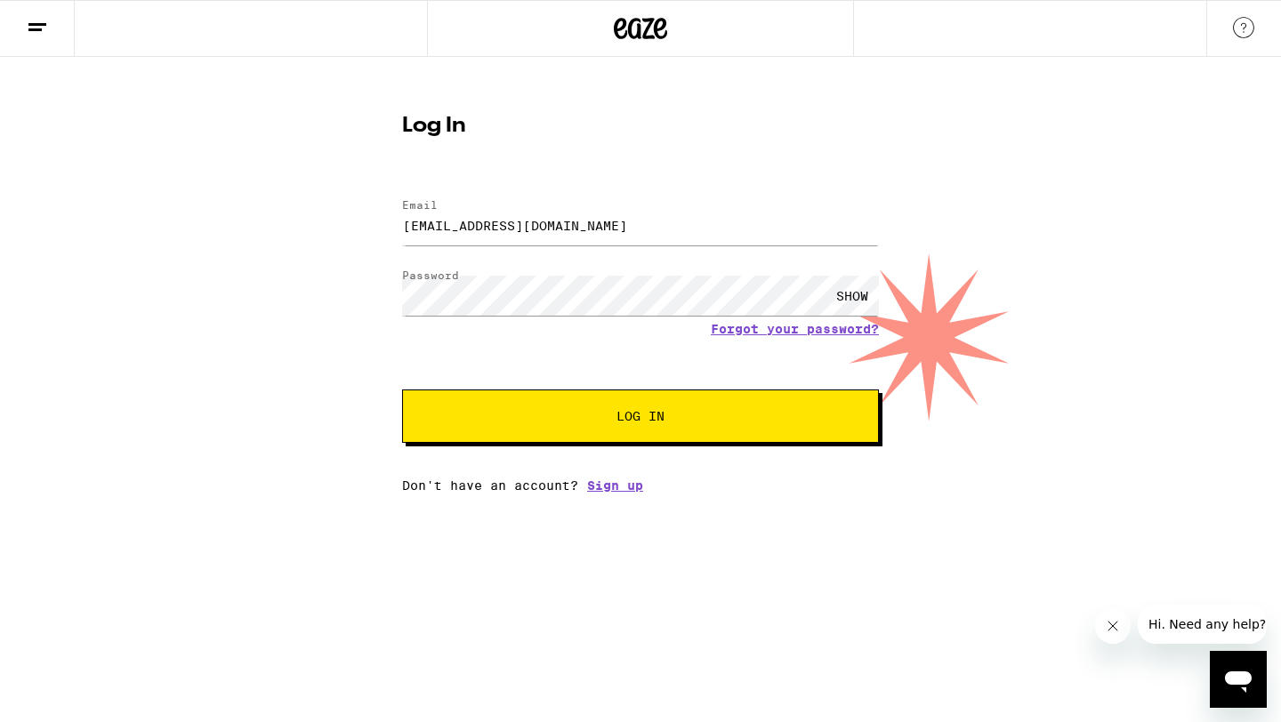
click at [704, 275] on div "SHOW" at bounding box center [640, 295] width 477 height 52
click at [864, 288] on div "SHOW" at bounding box center [851, 296] width 53 height 40
click at [388, 302] on div "Log In Email Email pana.sbm@gmail.com Password Password HIDE Forgot your passwo…" at bounding box center [640, 296] width 512 height 391
click at [503, 407] on button "Log In" at bounding box center [640, 416] width 477 height 53
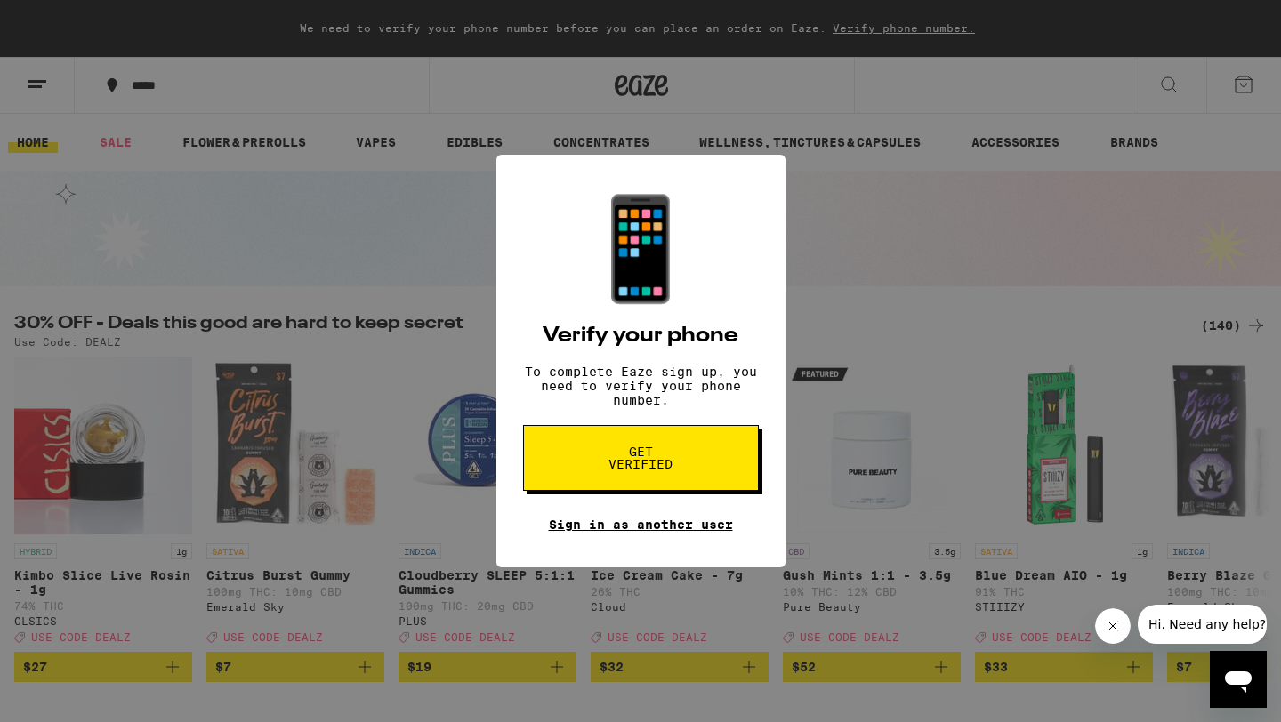
click at [686, 531] on link "Sign in as another user" at bounding box center [641, 525] width 184 height 14
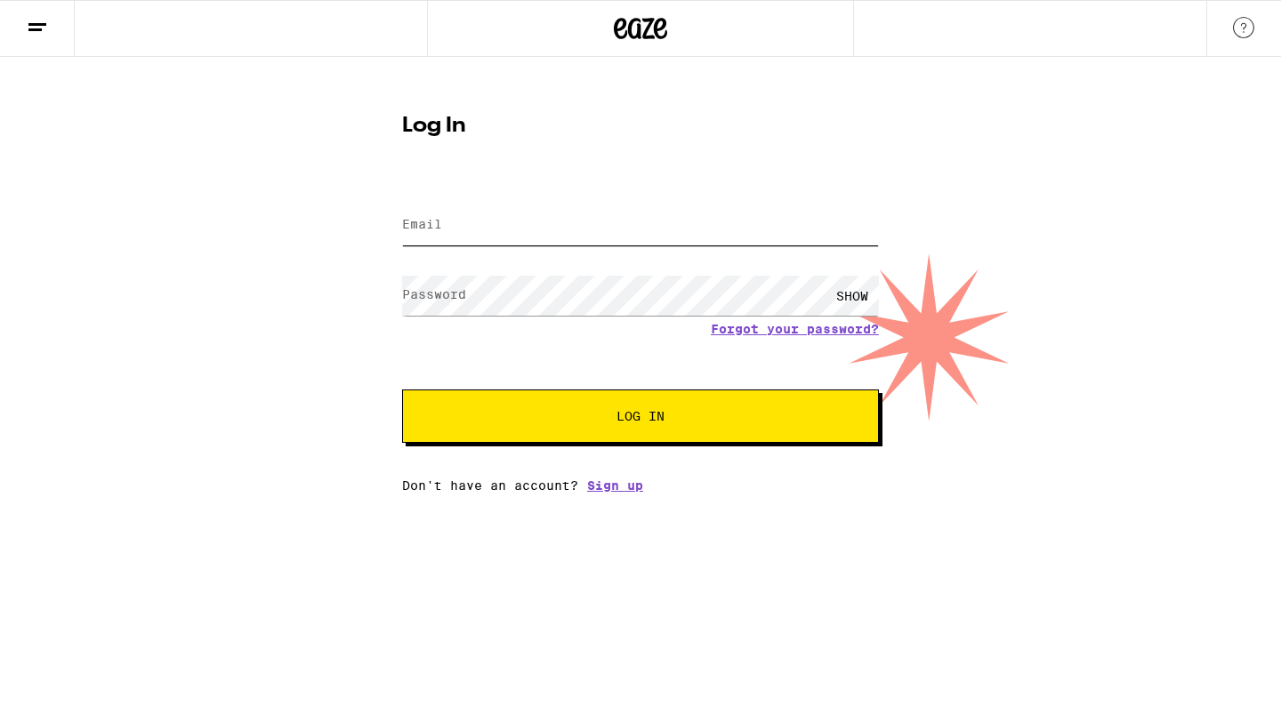
type input "[EMAIL_ADDRESS][DOMAIN_NAME]"
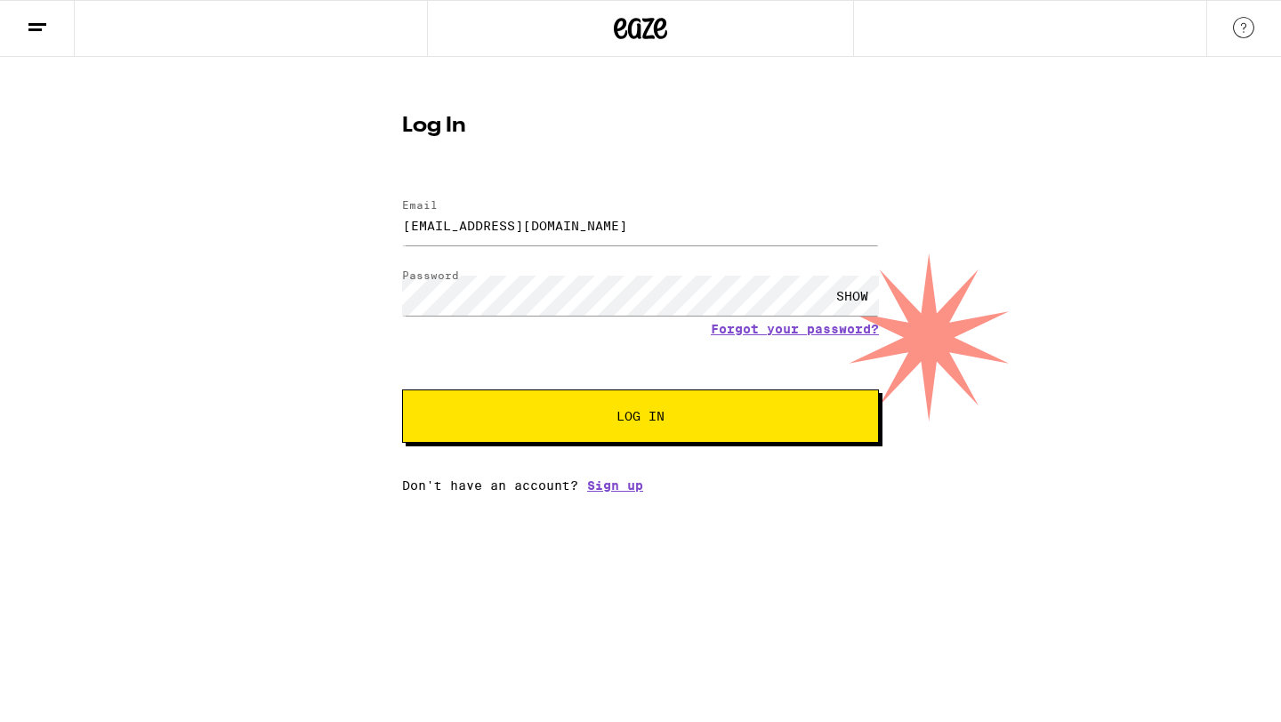
click at [622, 349] on form "Email Email [EMAIL_ADDRESS][DOMAIN_NAME] Password Password SHOW Forgot your pas…" at bounding box center [640, 311] width 477 height 261
click at [857, 300] on div "SHOW" at bounding box center [851, 296] width 53 height 40
click at [600, 425] on button "Log In" at bounding box center [640, 416] width 477 height 53
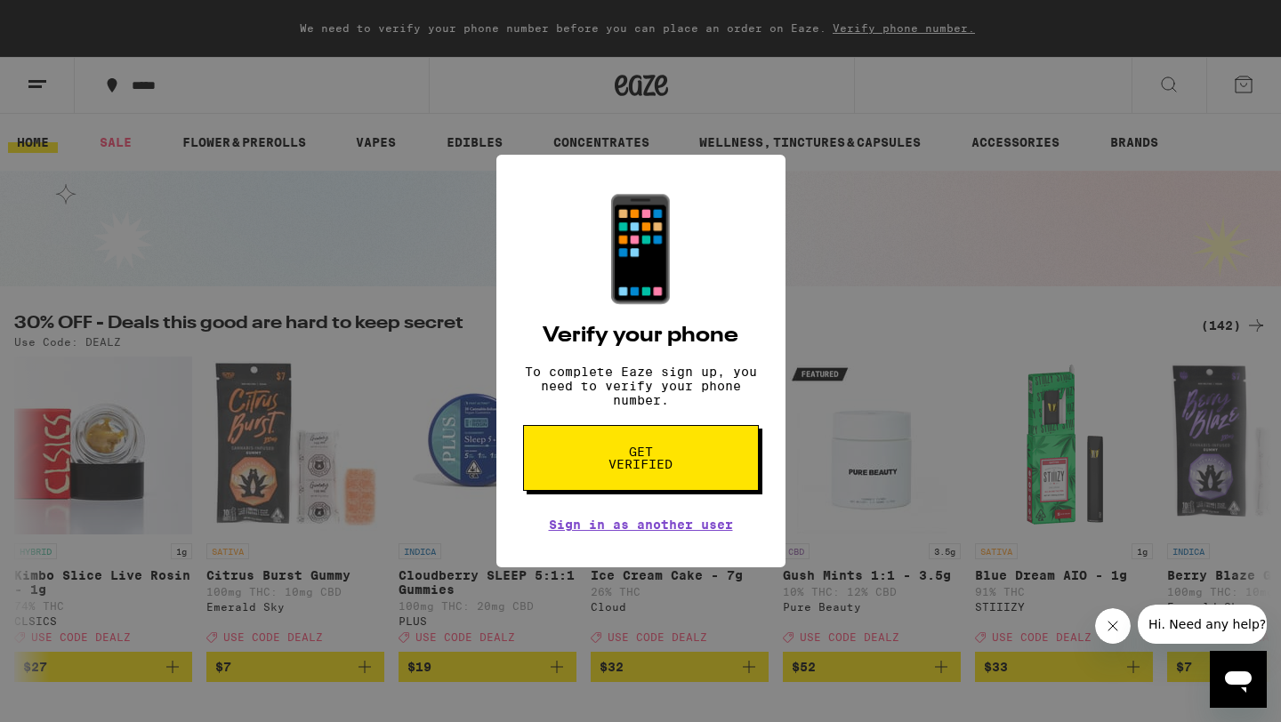
click at [612, 455] on span "Get verified" at bounding box center [641, 458] width 92 height 25
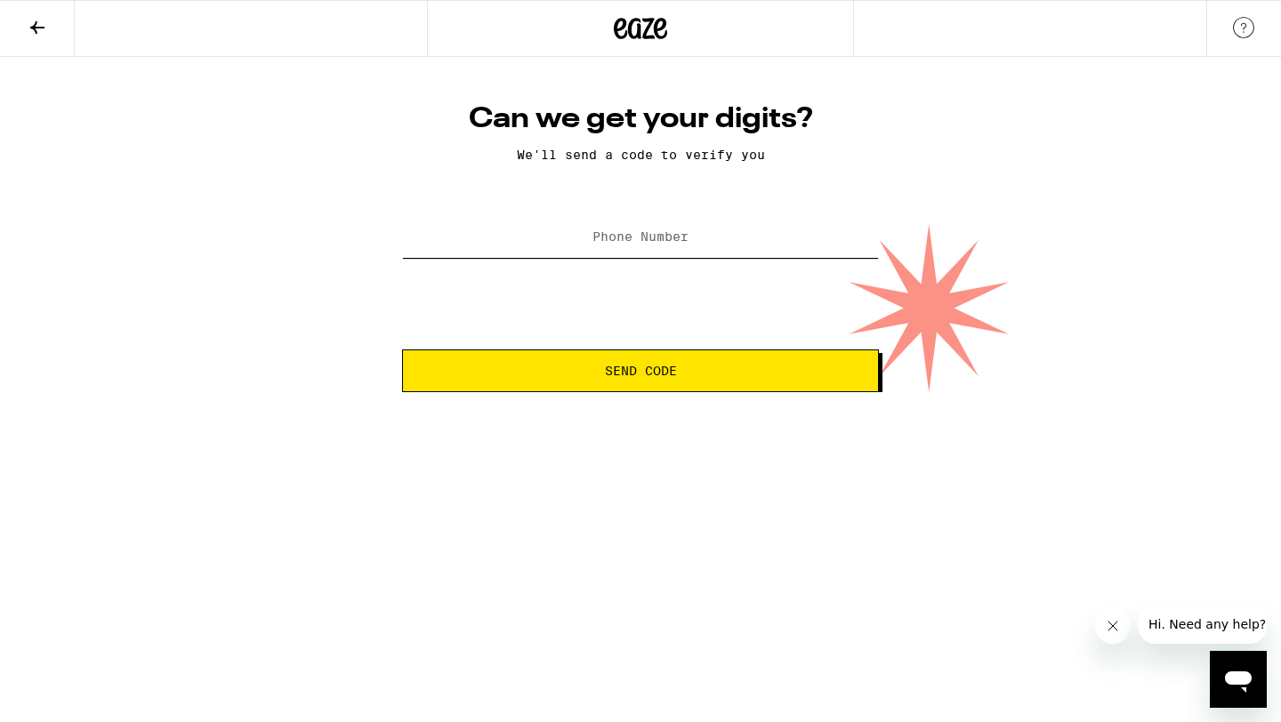
click at [709, 239] on input "Phone Number" at bounding box center [640, 238] width 477 height 40
type input "(626) 319-4305"
click at [621, 371] on span "Send Code" at bounding box center [641, 371] width 72 height 12
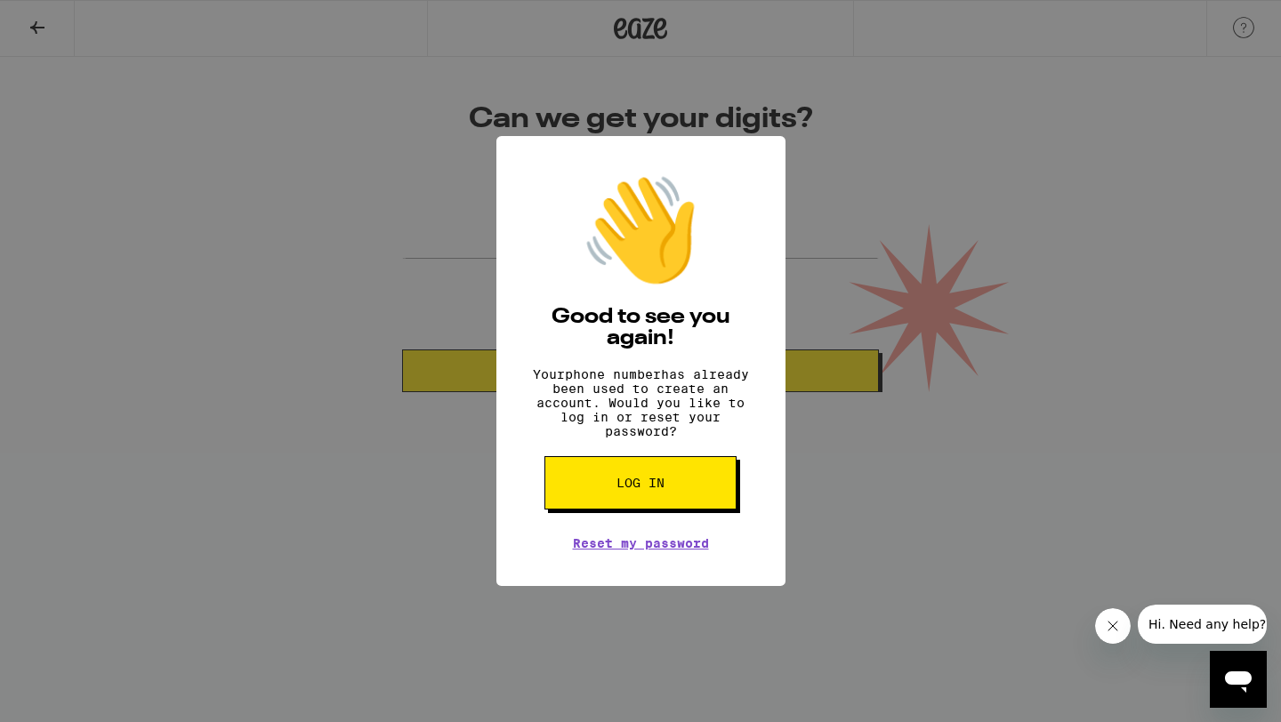
click at [639, 489] on span "Log in" at bounding box center [640, 483] width 48 height 12
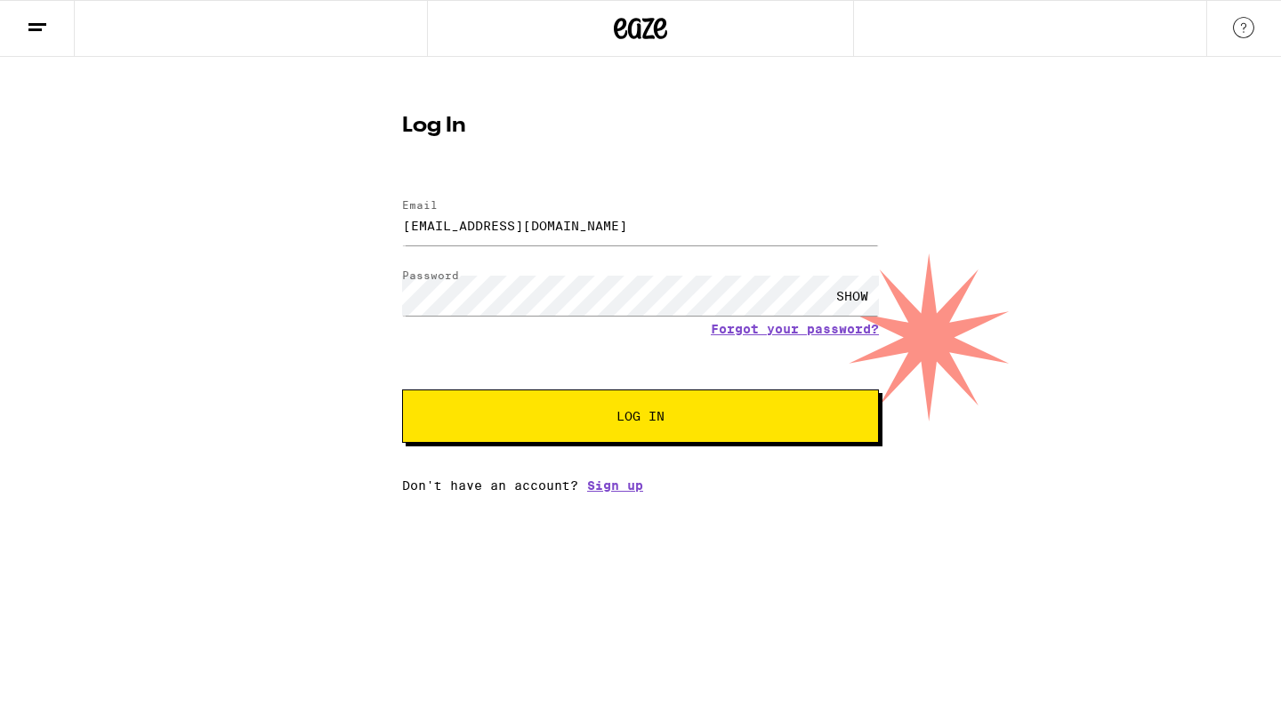
click at [687, 420] on span "Log In" at bounding box center [640, 416] width 333 height 12
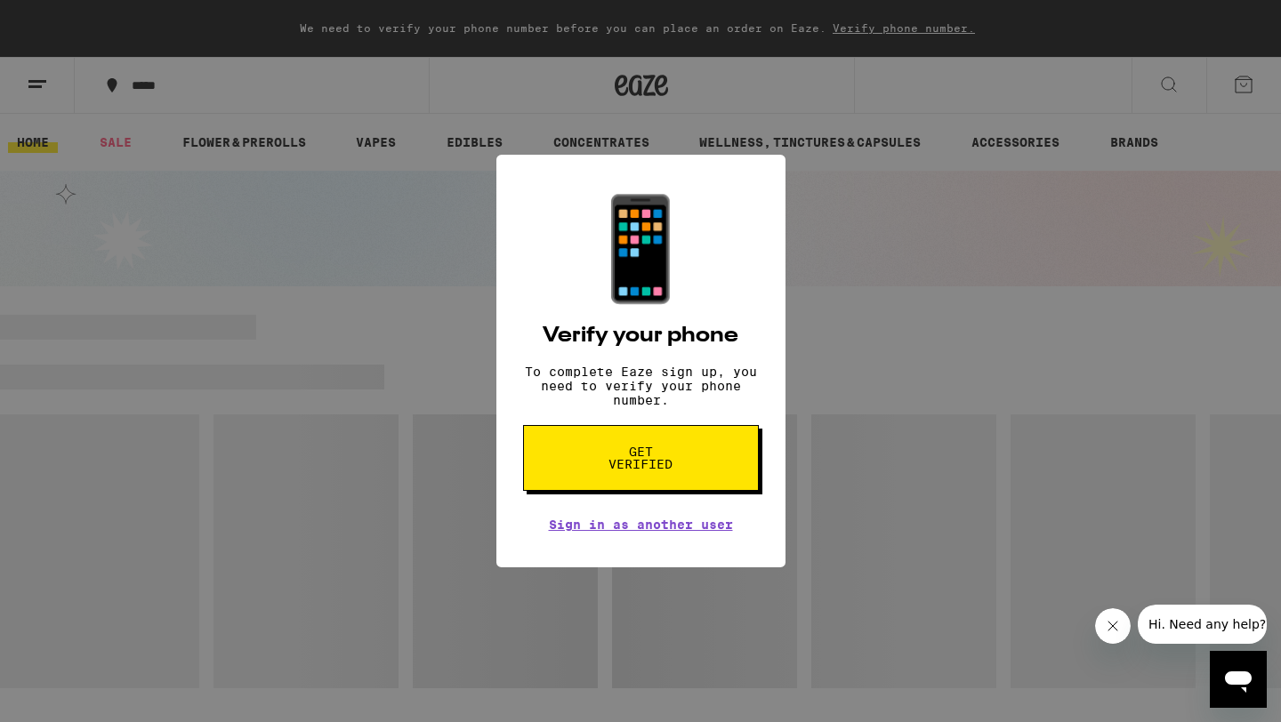
click at [914, 230] on div "📱 Verify your phone To complete Eaze sign up, you need to verify your phone num…" at bounding box center [640, 361] width 1281 height 722
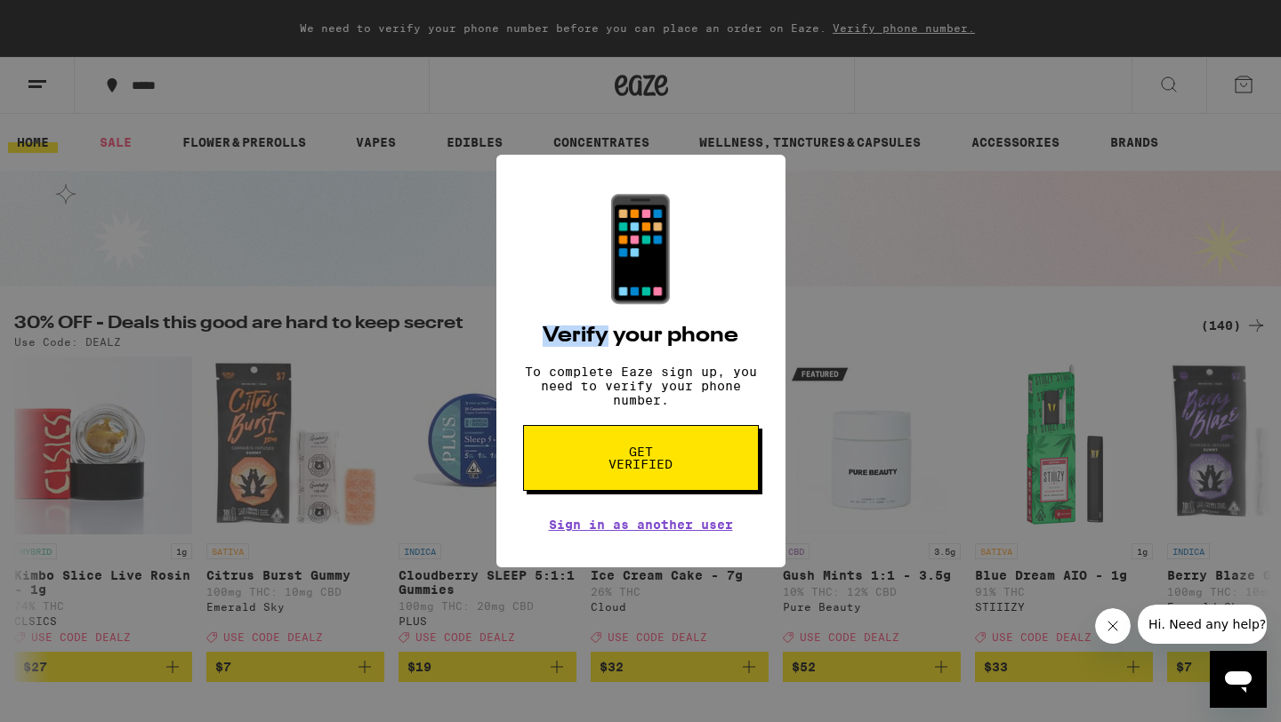
click at [915, 230] on div "📱 Verify your phone To complete Eaze sign up, you need to verify your phone num…" at bounding box center [640, 361] width 1281 height 722
click at [661, 482] on button "Get verified" at bounding box center [641, 458] width 236 height 66
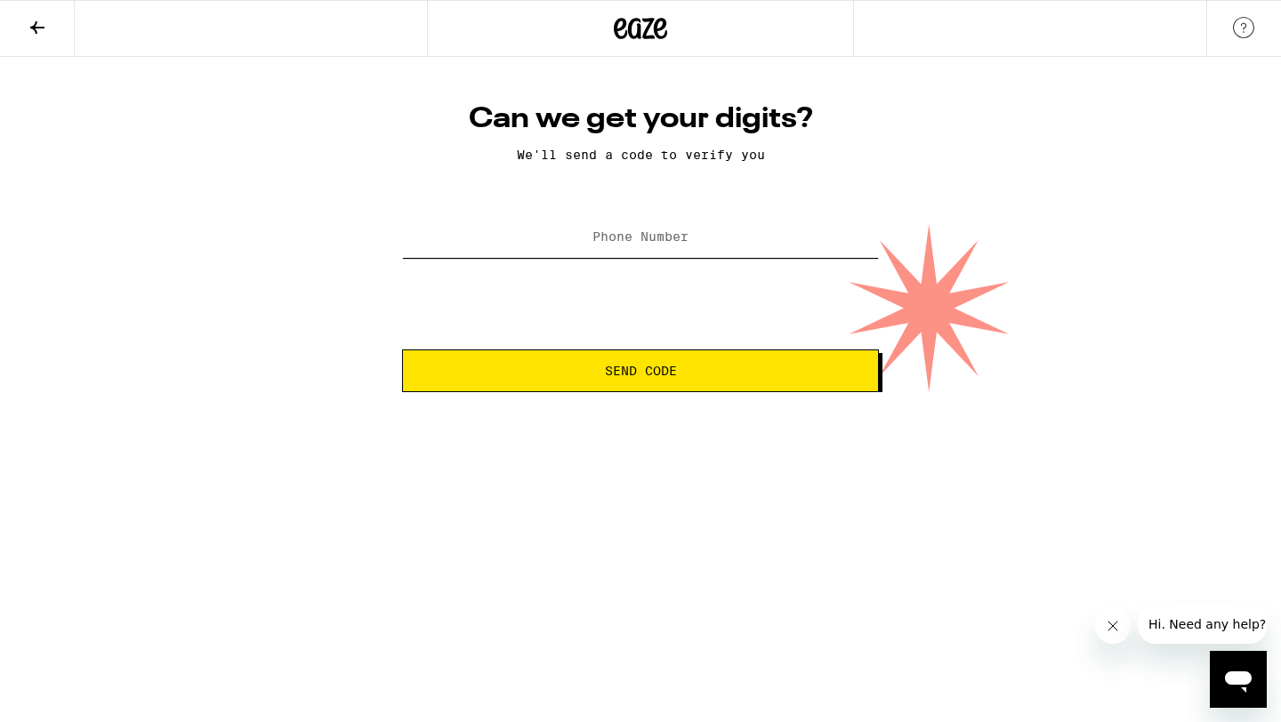
click at [704, 238] on input "Phone Number" at bounding box center [640, 238] width 477 height 40
type input "[PHONE_NUMBER]"
click at [607, 377] on span "Send Code" at bounding box center [641, 371] width 72 height 12
